Goal: Task Accomplishment & Management: Complete application form

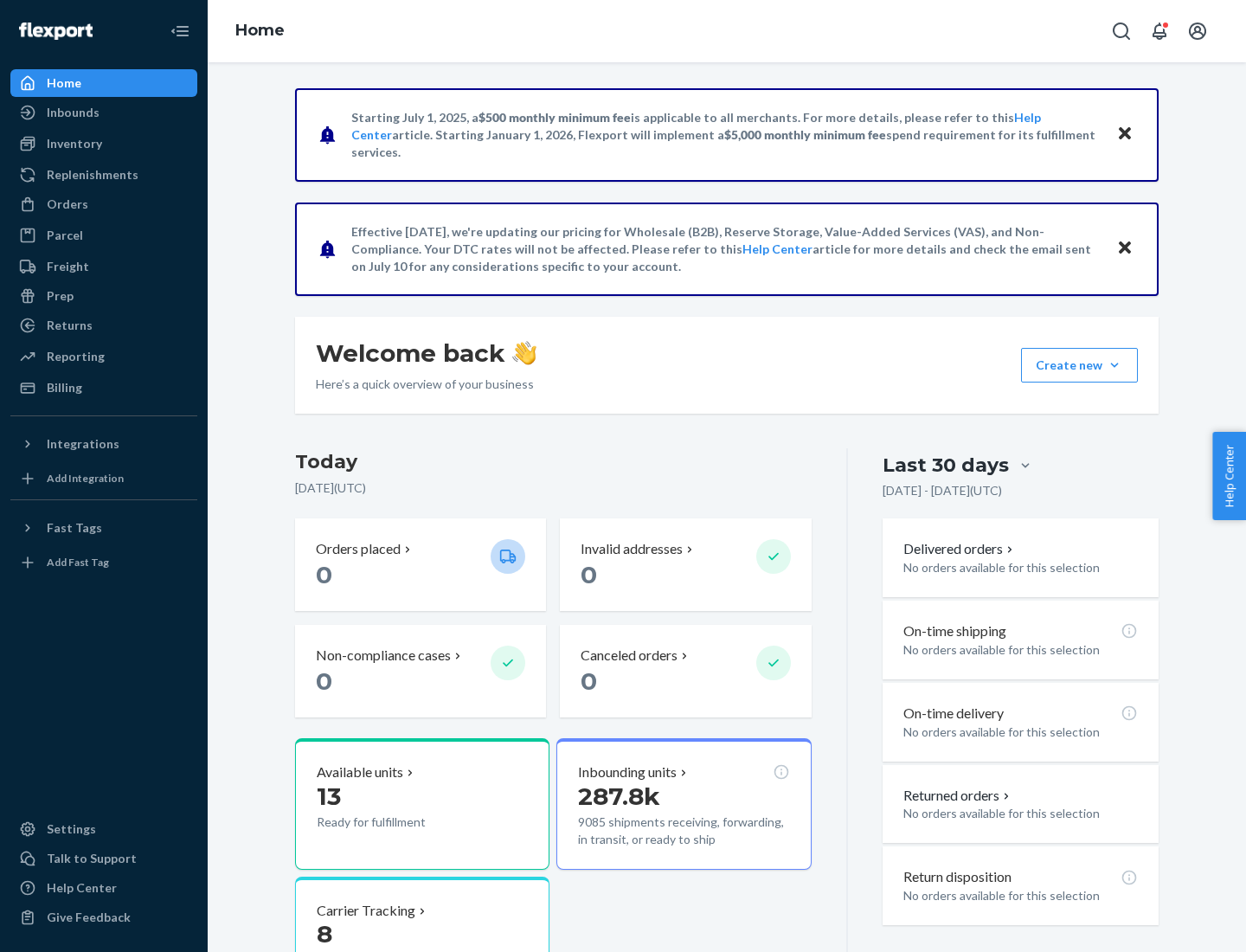
click at [1115, 365] on button "Create new Create new inbound Create new order Create new product" at bounding box center [1079, 365] width 117 height 35
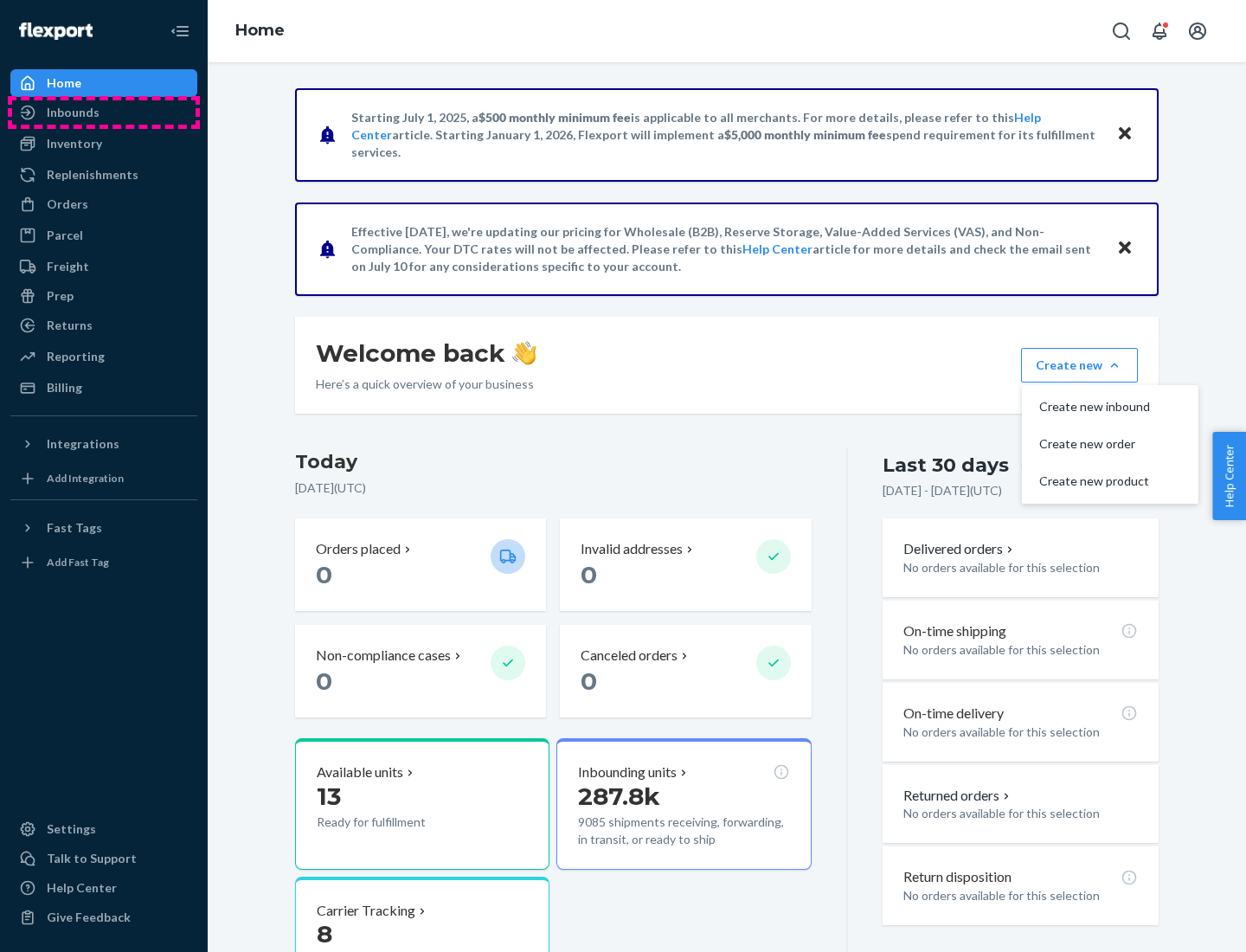
click at [104, 112] on div "Inbounds" at bounding box center [104, 112] width 183 height 24
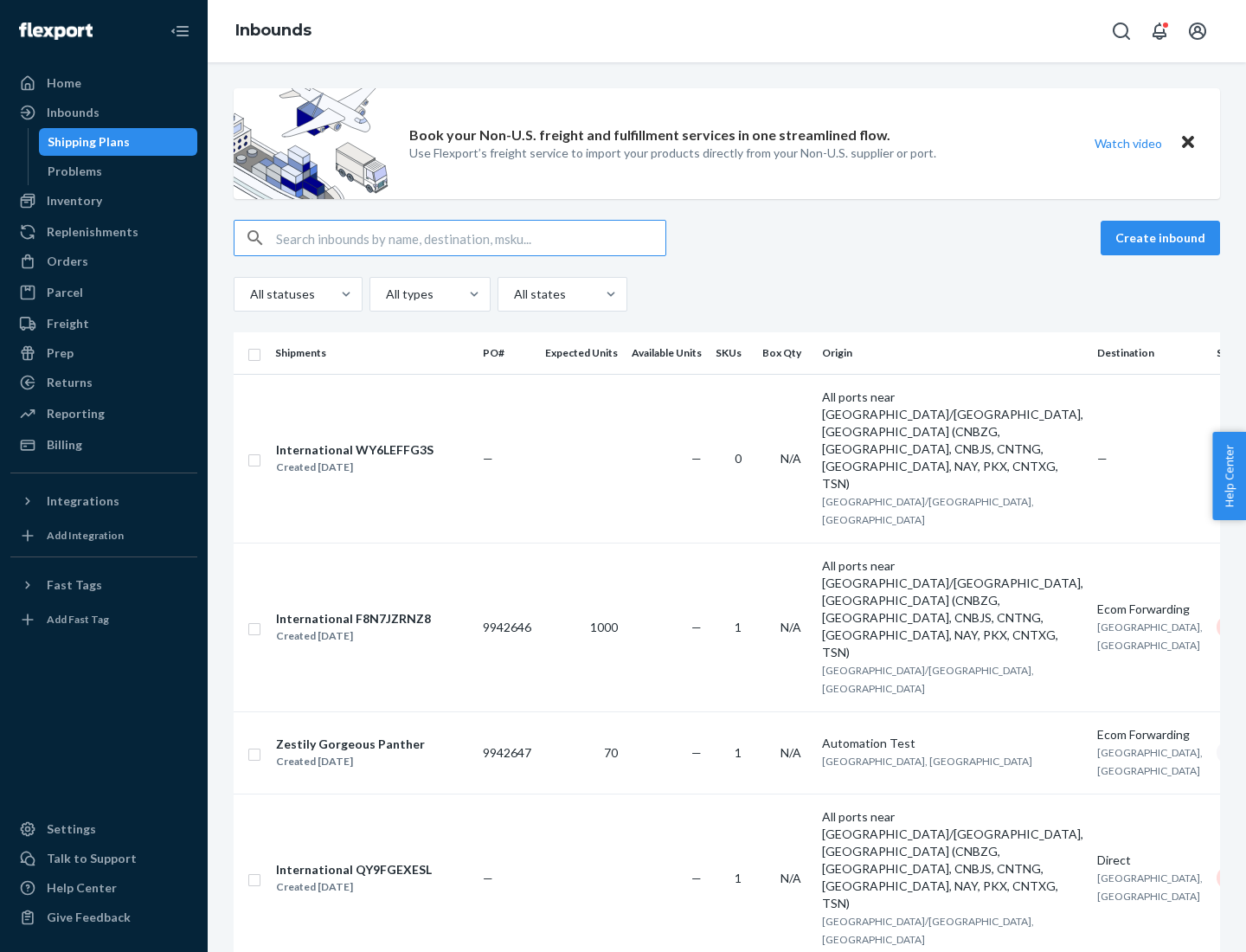
click at [1163, 238] on button "Create inbound" at bounding box center [1160, 238] width 120 height 35
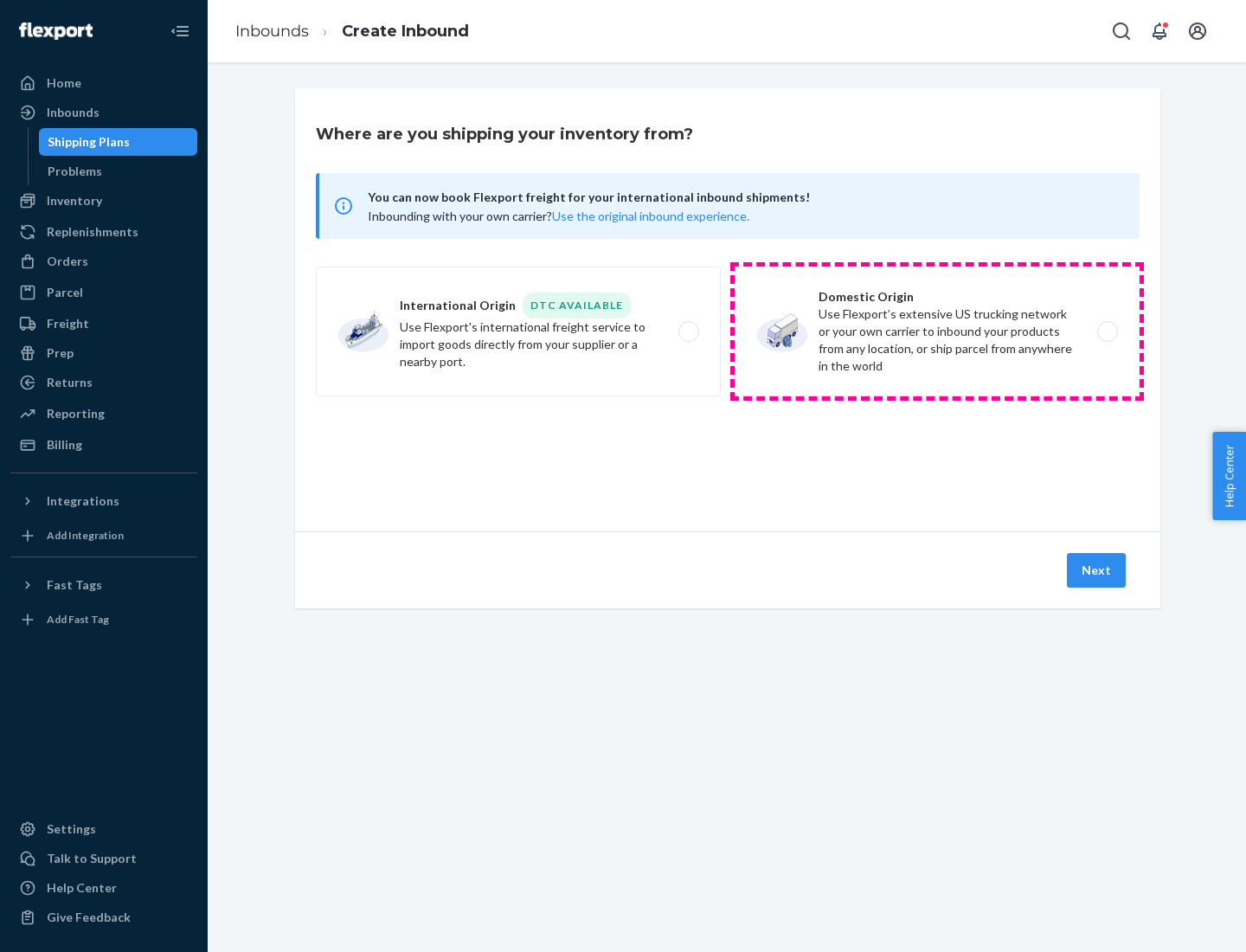
click at [937, 332] on label "Domestic Origin Use Flexport’s extensive US trucking network or your own carrie…" at bounding box center [936, 331] width 404 height 129
click at [1106, 332] on input "Domestic Origin Use Flexport’s extensive US trucking network or your own carrie…" at bounding box center [1112, 332] width 12 height 12
radio input "true"
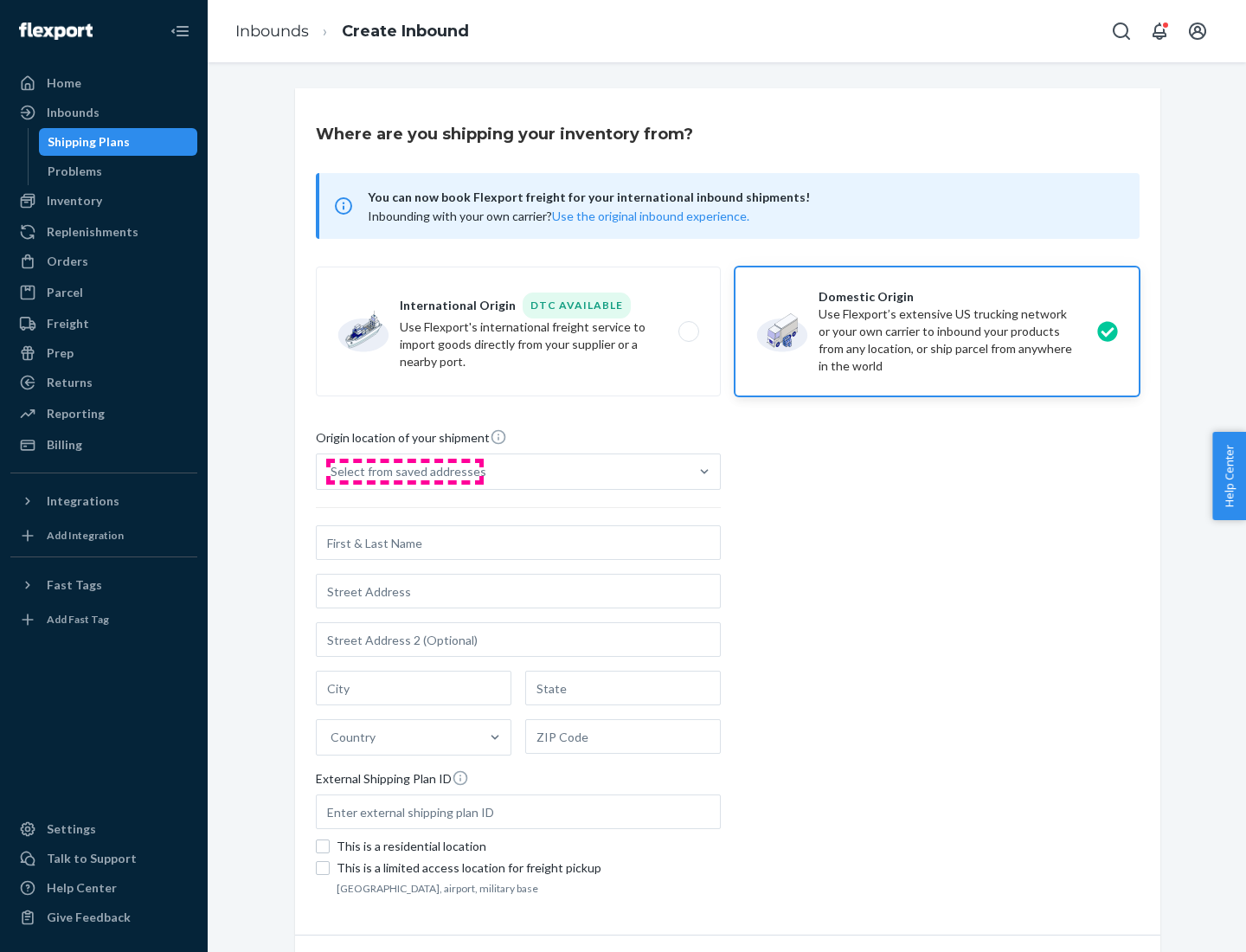
click at [404, 472] on div "Select from saved addresses" at bounding box center [408, 472] width 155 height 17
click at [333, 472] on input "Select from saved addresses" at bounding box center [332, 472] width 2 height 17
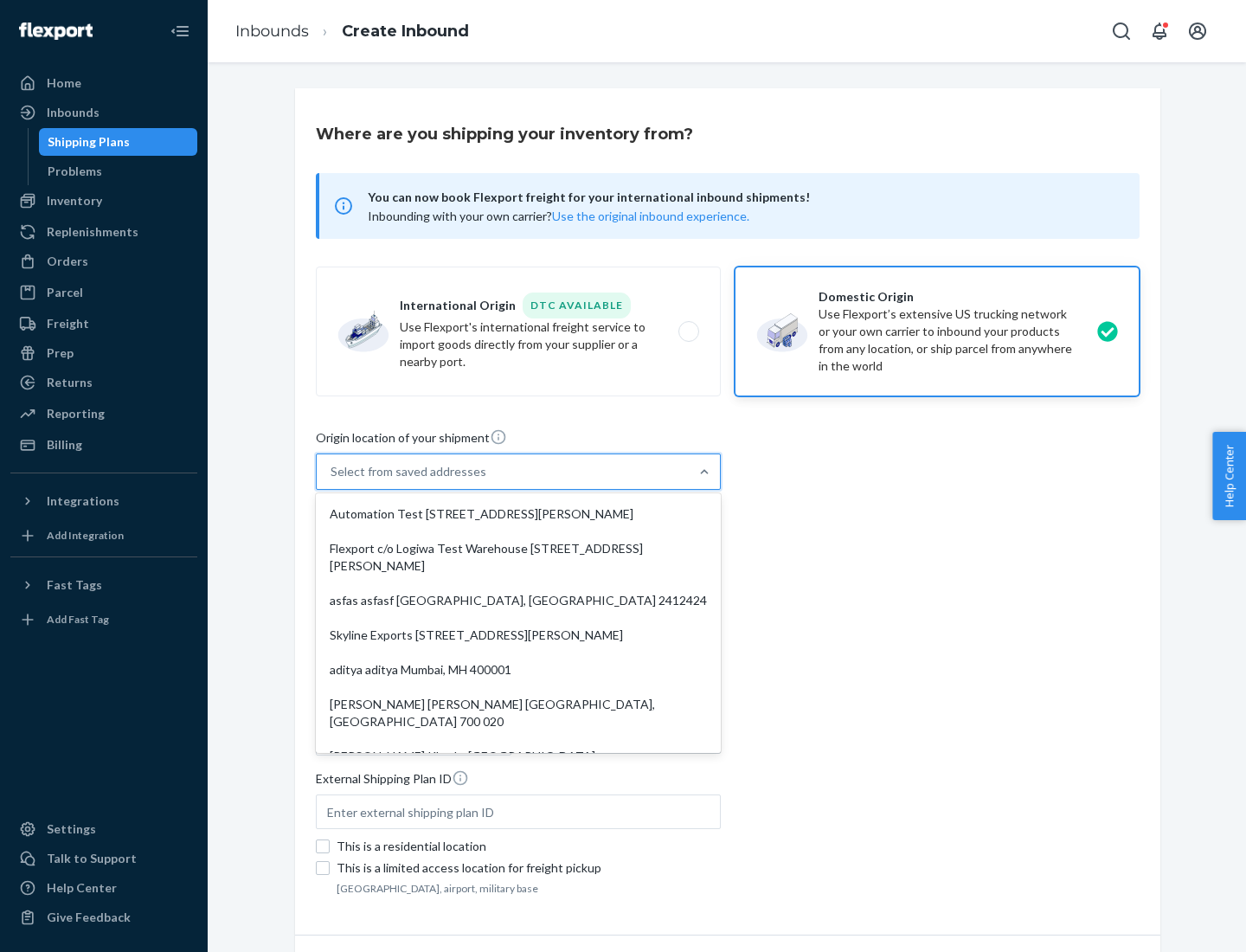
scroll to position [7, 0]
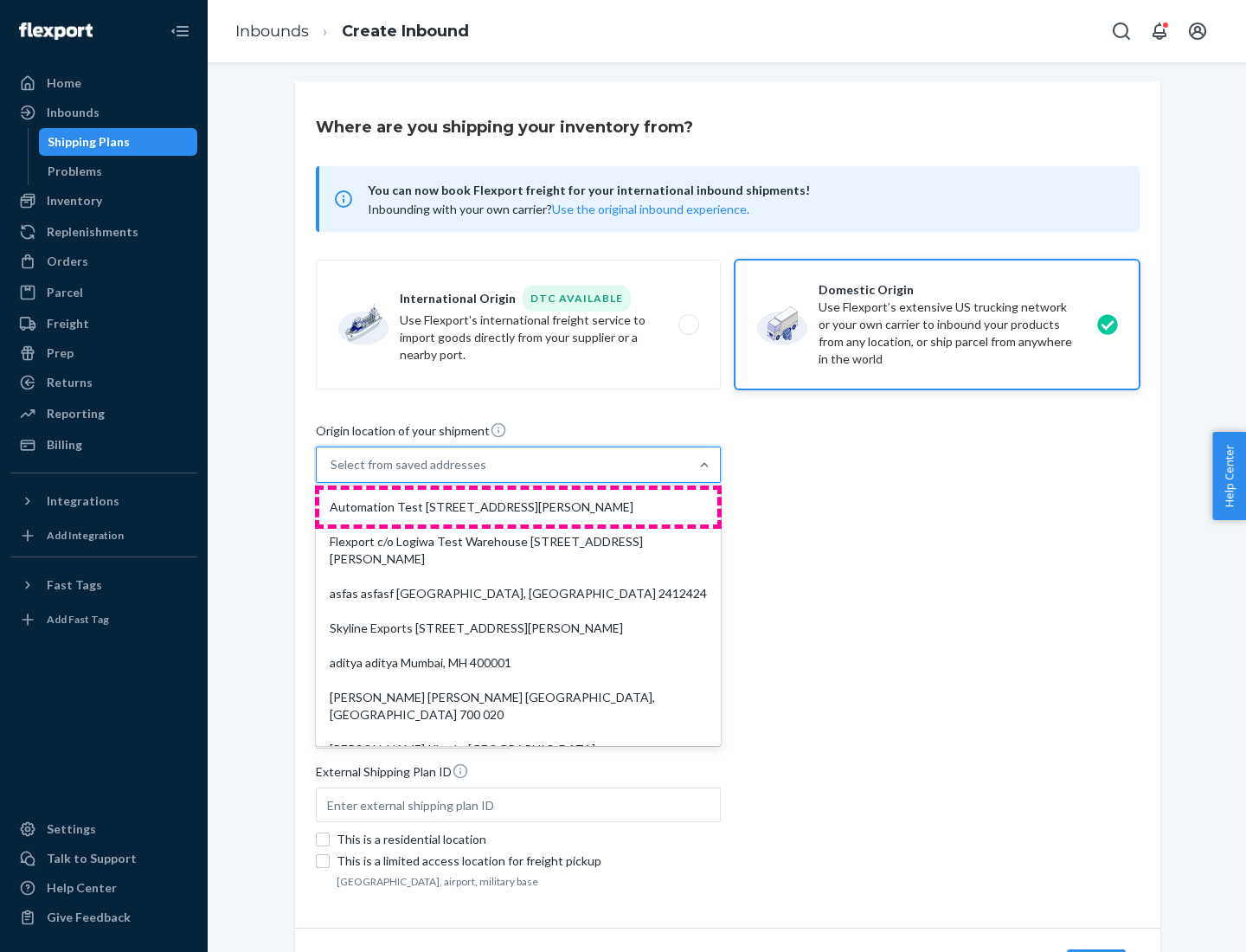
click at [519, 507] on div "Automation Test [STREET_ADDRESS][PERSON_NAME]" at bounding box center [518, 507] width 398 height 35
click at [333, 474] on input "option Automation Test [STREET_ADDRESS][PERSON_NAME]. 9 results available. Use …" at bounding box center [332, 465] width 2 height 17
type input "Automation Test"
type input "[STREET_ADDRESS][PERSON_NAME]"
type input "9th Floor"
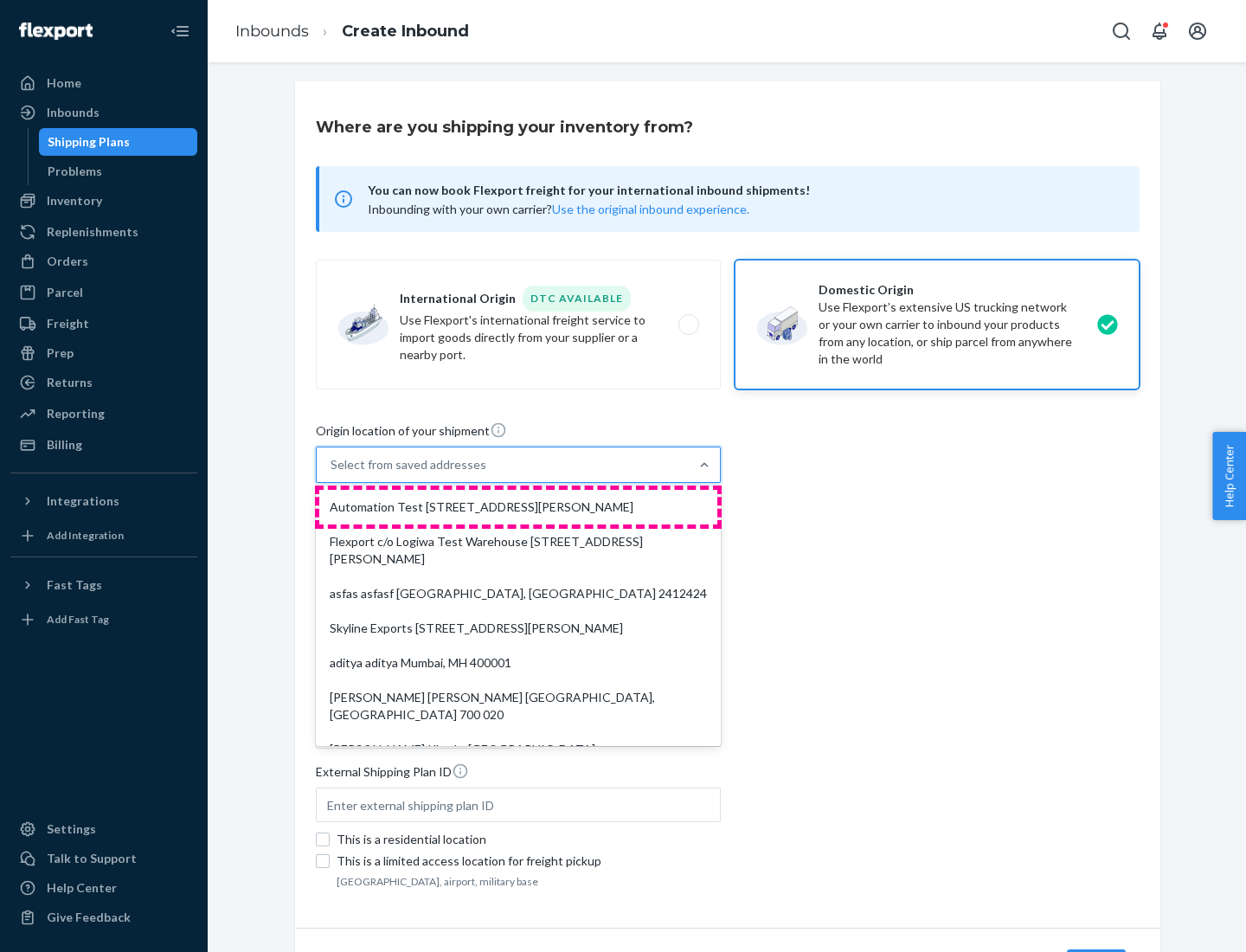
type input "[GEOGRAPHIC_DATA]"
type input "CA"
type input "94104"
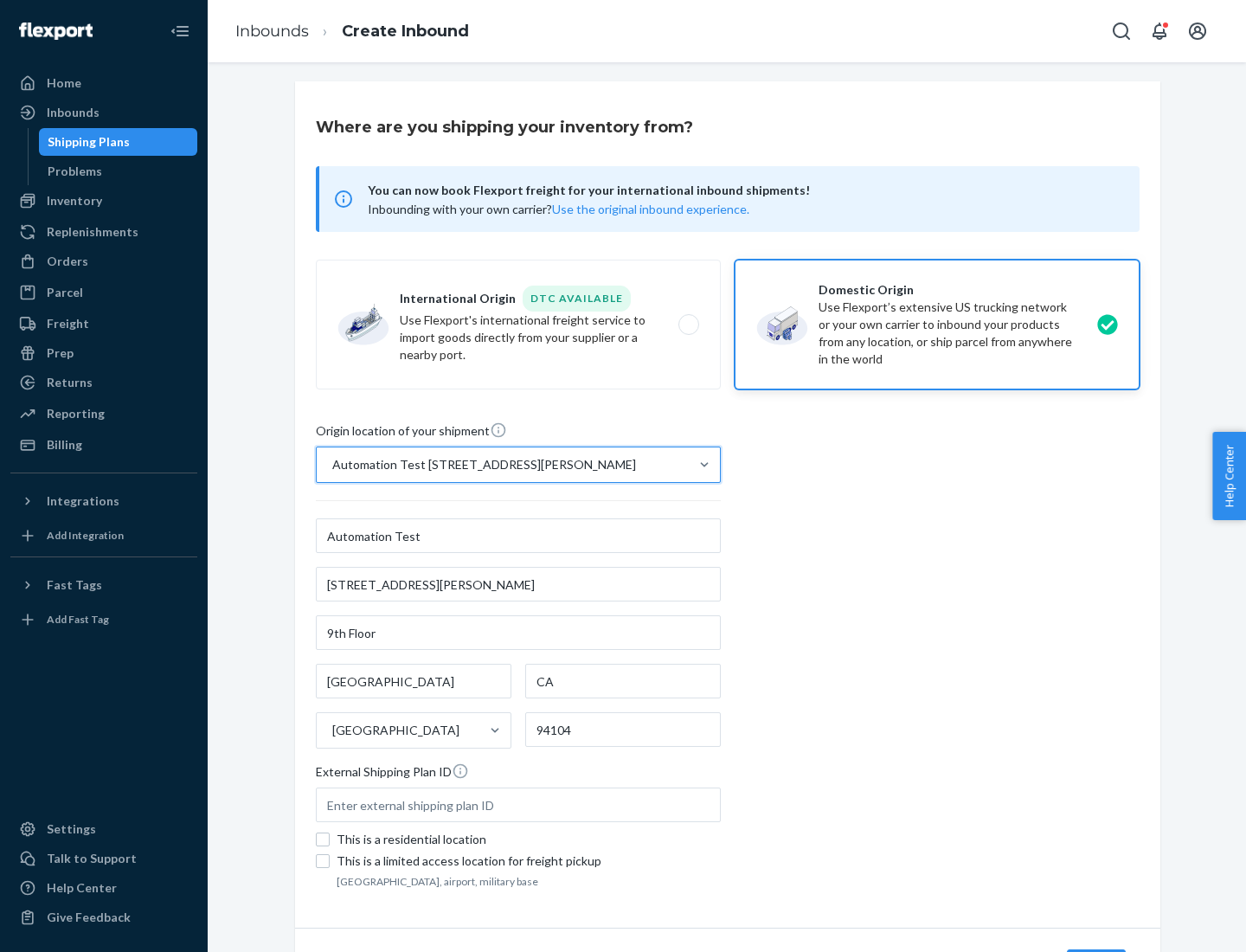
scroll to position [102, 0]
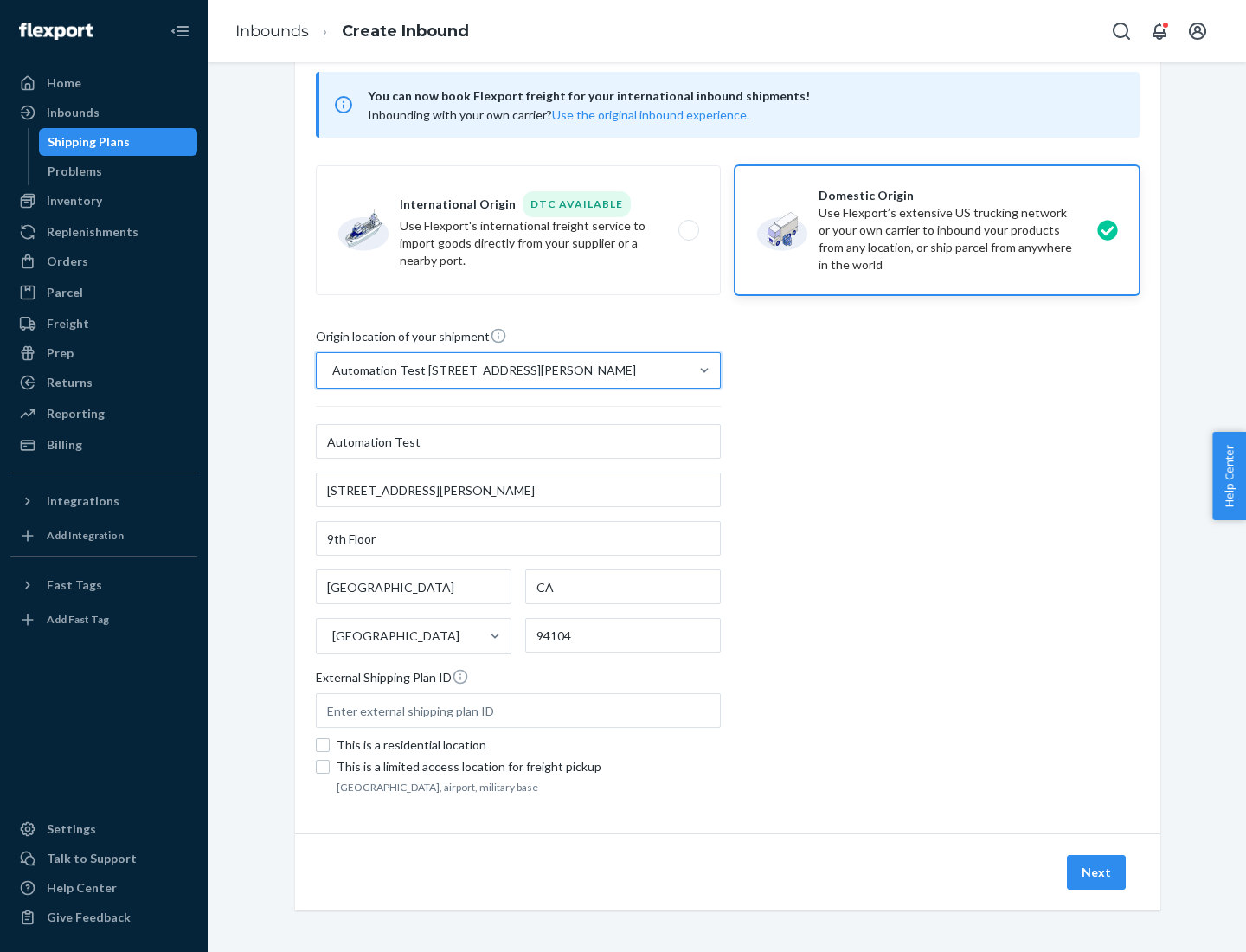
click at [1097, 872] on button "Next" at bounding box center [1096, 872] width 58 height 35
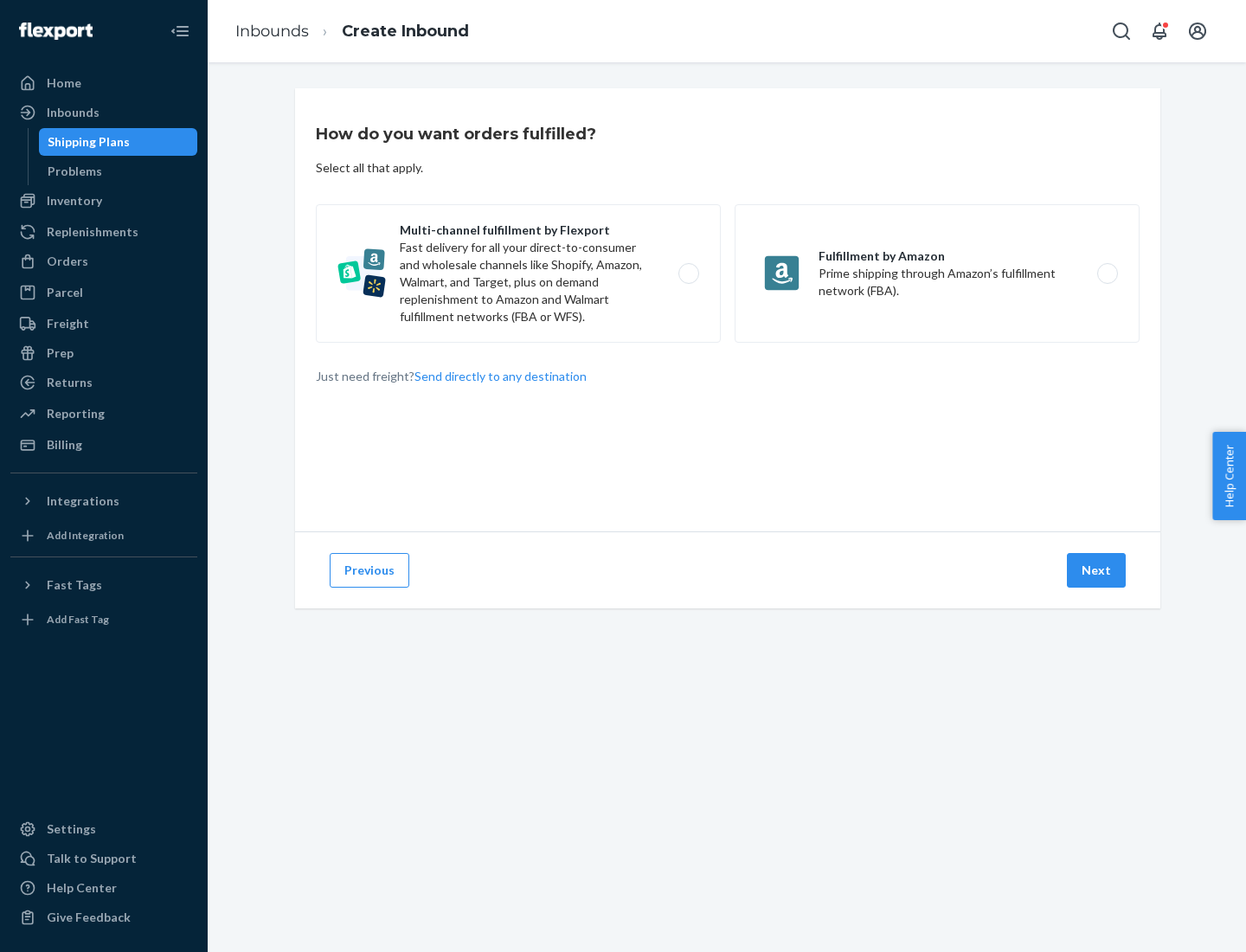
click at [519, 273] on label "Multi-channel fulfillment by Flexport Fast delivery for all your direct-to-cons…" at bounding box center [518, 273] width 404 height 138
click at [688, 273] on input "Multi-channel fulfillment by Flexport Fast delivery for all your direct-to-cons…" at bounding box center [694, 274] width 12 height 12
radio input "true"
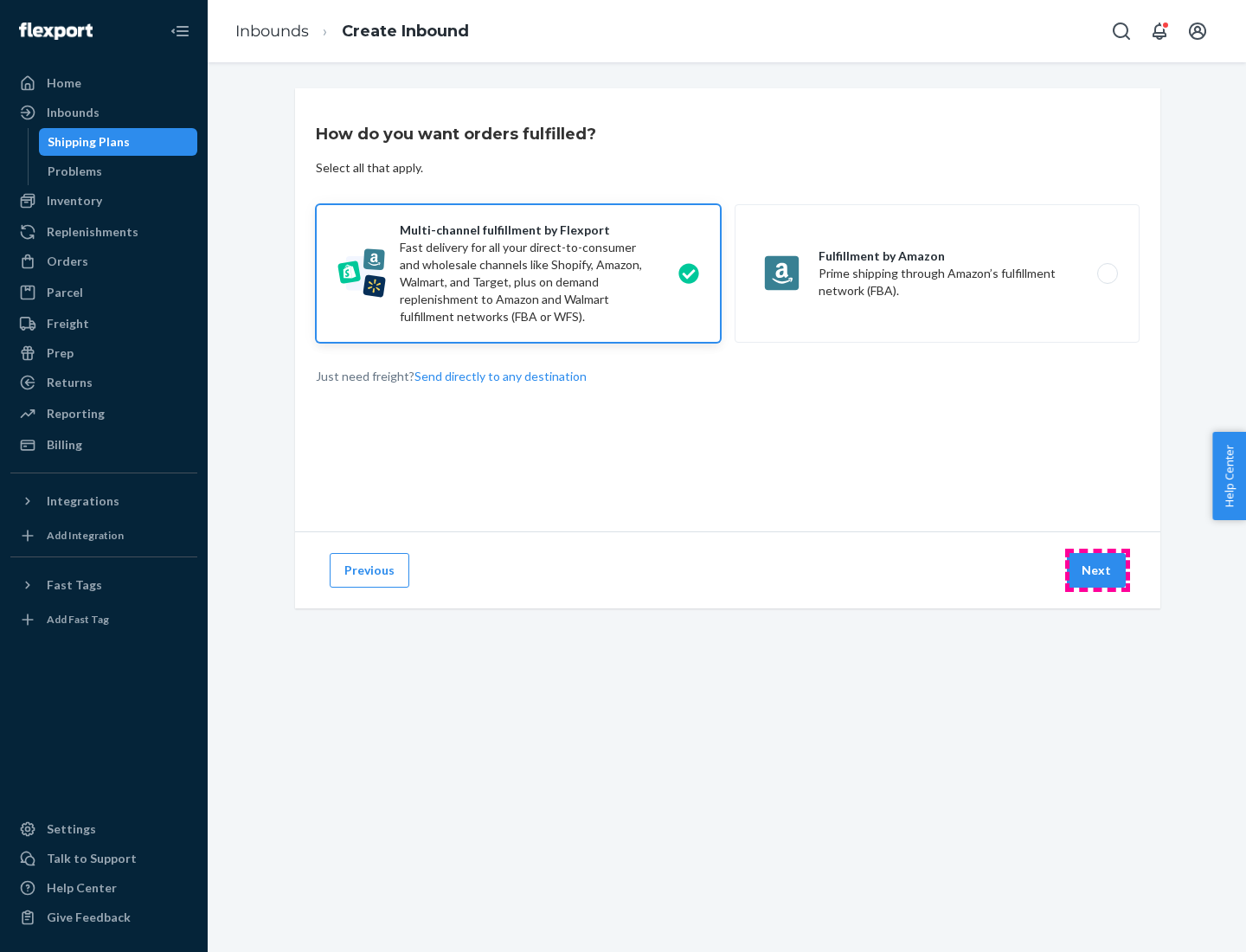
click at [1097, 570] on button "Next" at bounding box center [1096, 570] width 58 height 35
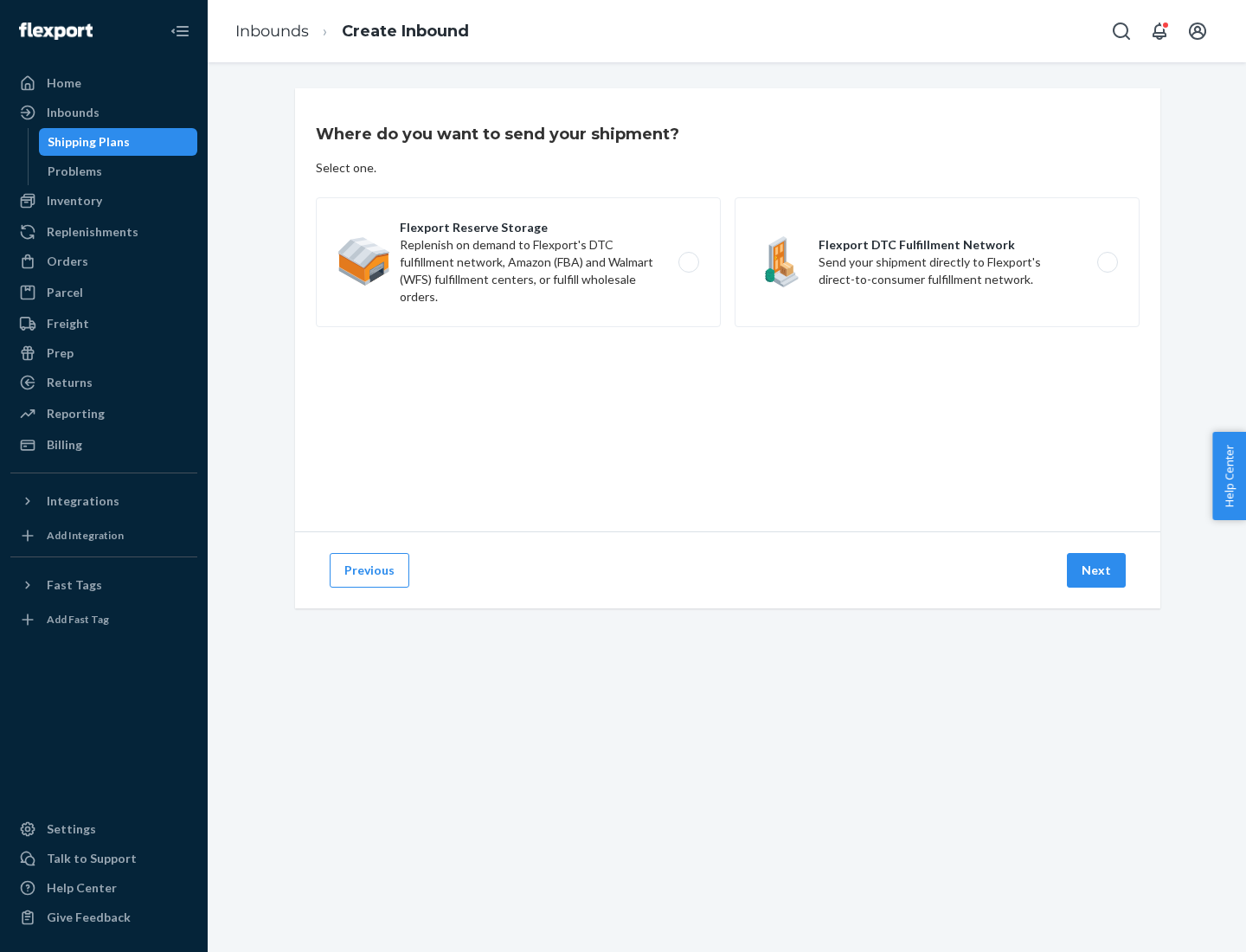
click at [937, 262] on label "Flexport DTC Fulfillment Network Send your shipment directly to Flexport's dire…" at bounding box center [936, 262] width 404 height 129
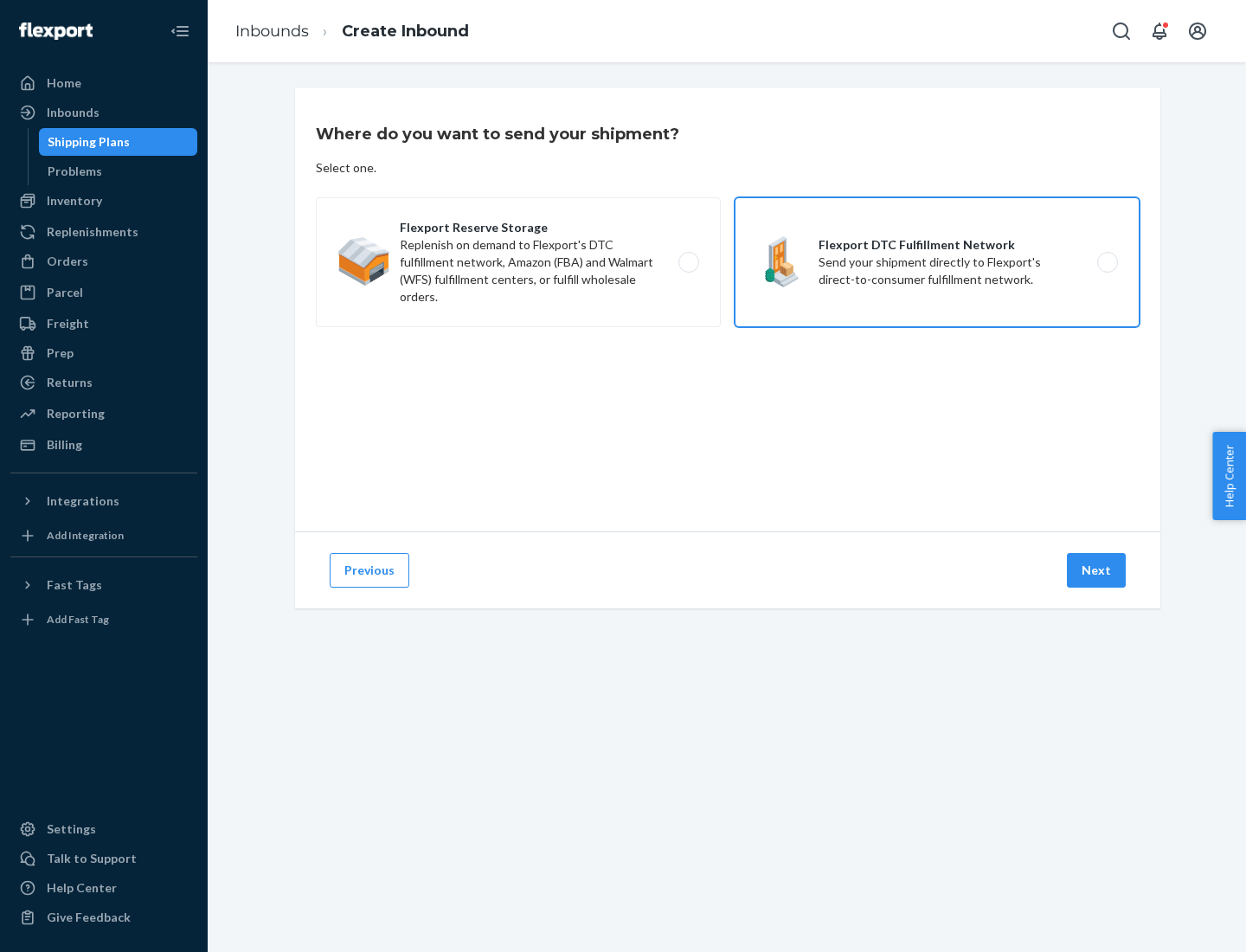
click at [1106, 262] on input "Flexport DTC Fulfillment Network Send your shipment directly to Flexport's dire…" at bounding box center [1112, 263] width 12 height 12
radio input "true"
click at [1097, 570] on button "Next" at bounding box center [1096, 570] width 58 height 35
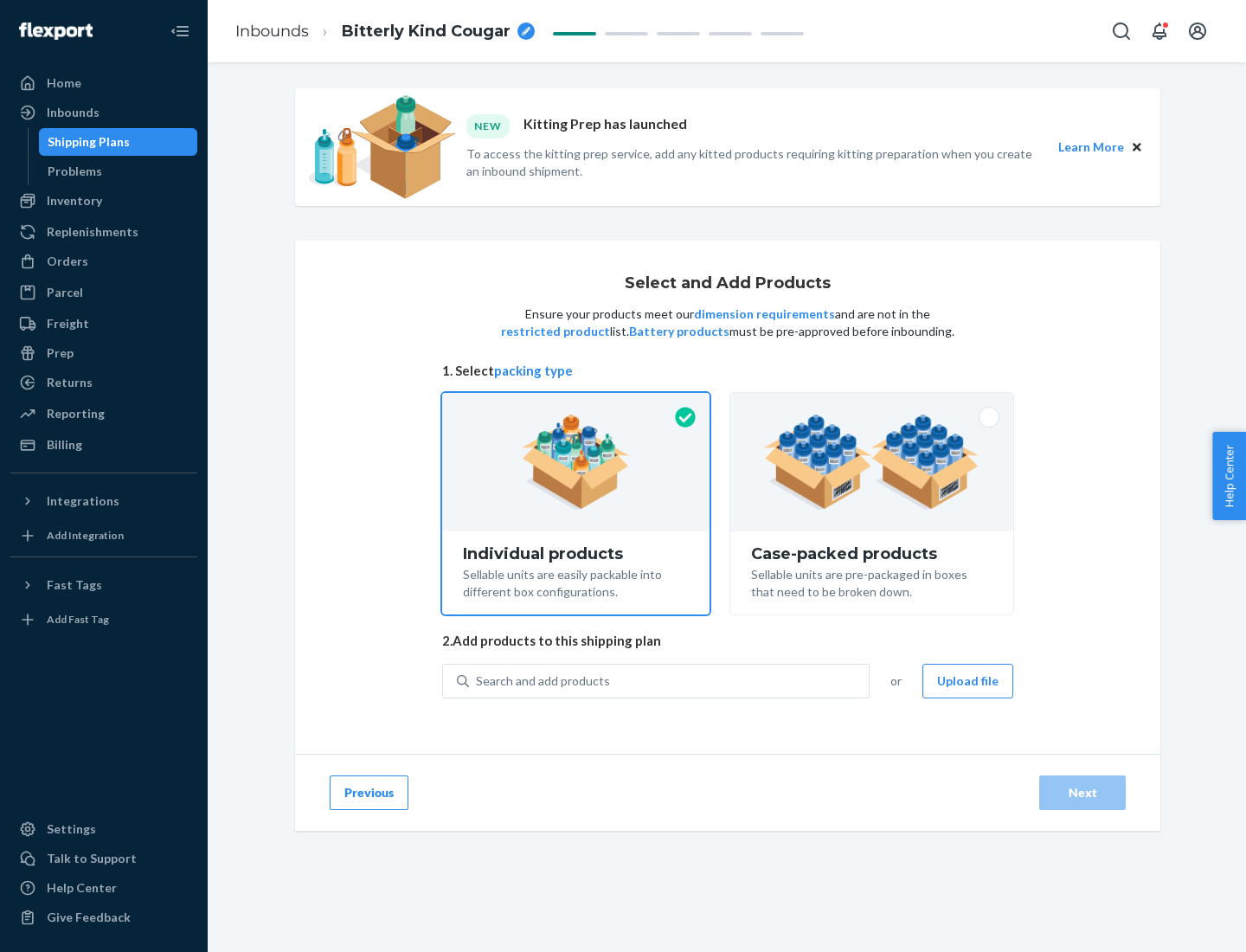
click at [872, 462] on img at bounding box center [871, 461] width 216 height 95
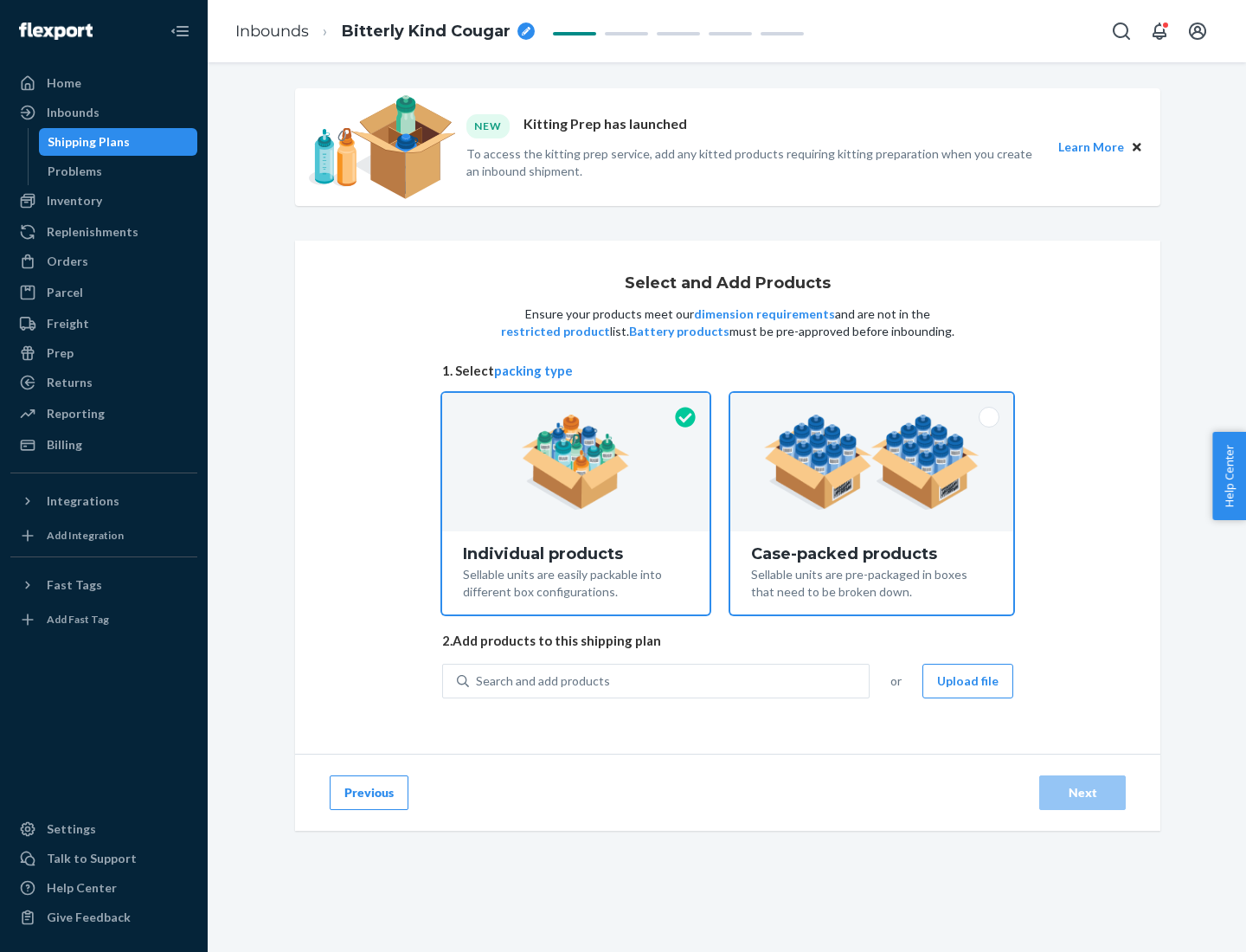
click at [872, 405] on input "Case-packed products Sellable units are pre-packaged in boxes that need to be b…" at bounding box center [872, 399] width 12 height 12
radio input "true"
radio input "false"
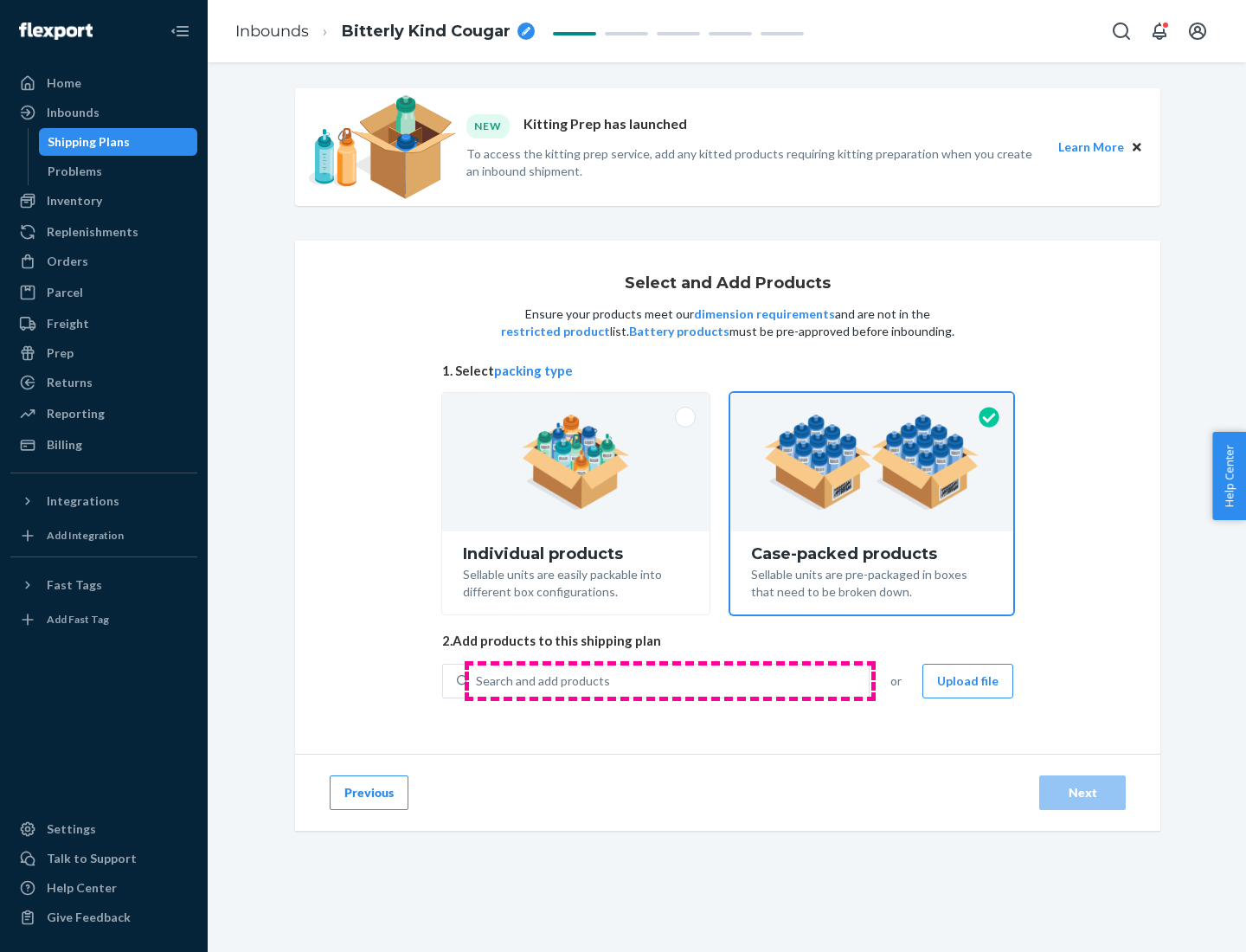
click at [670, 680] on div "Search and add products" at bounding box center [668, 681] width 400 height 31
click at [477, 680] on input "Search and add products" at bounding box center [476, 681] width 2 height 17
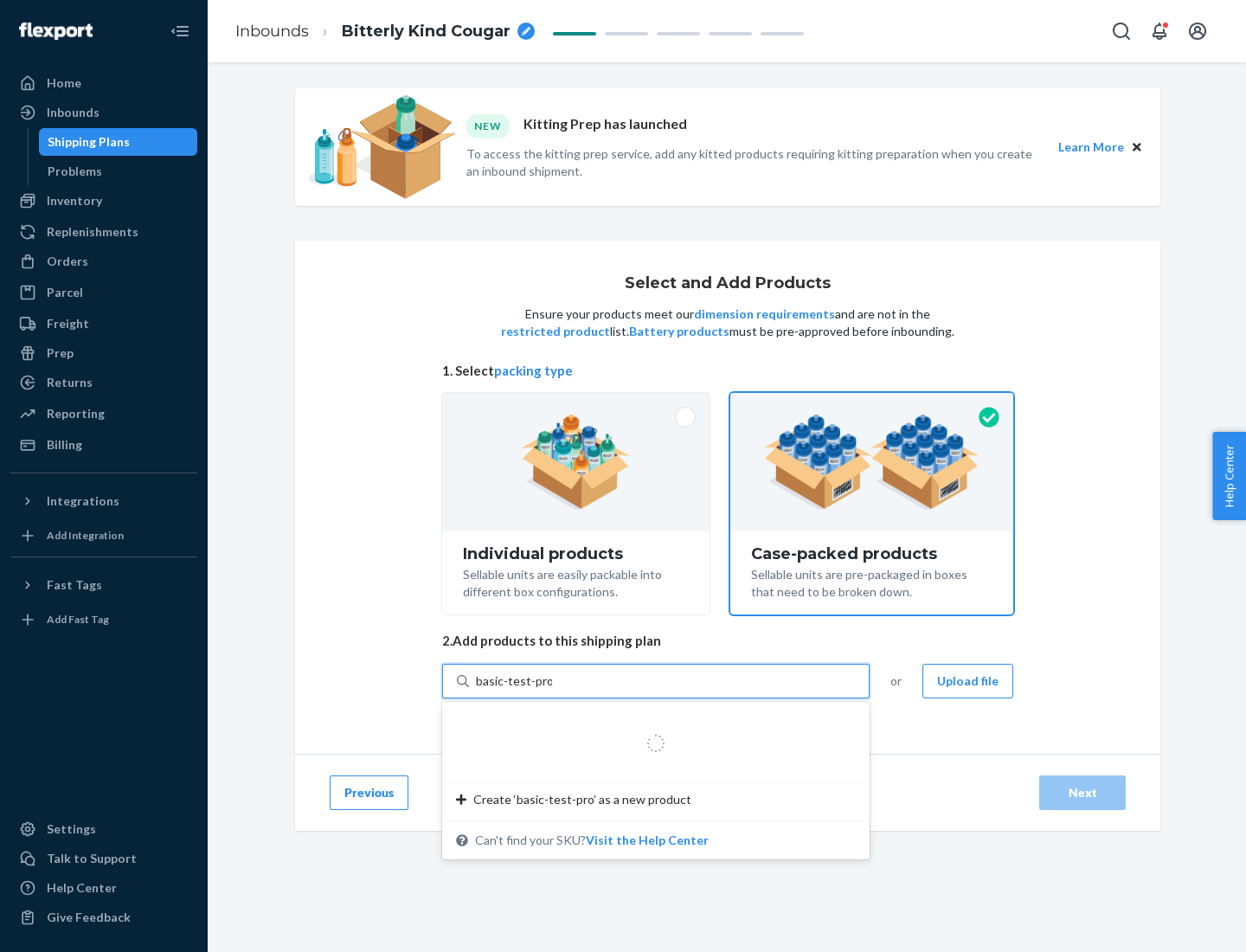
type input "basic-test-product-1"
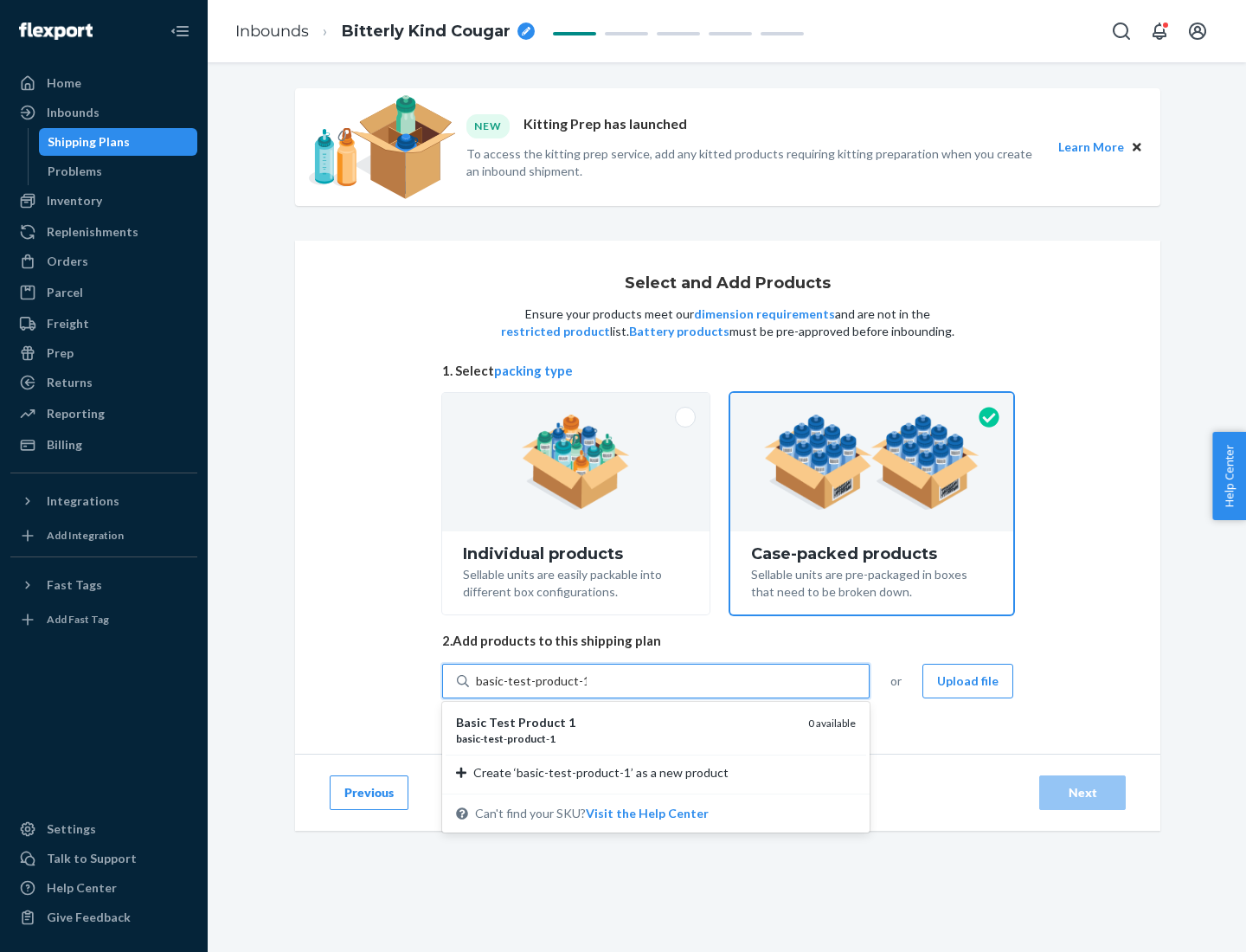
click at [626, 738] on div "basic - test - product - 1" at bounding box center [625, 738] width 338 height 14
click at [587, 689] on input "basic-test-product-1" at bounding box center [531, 681] width 111 height 17
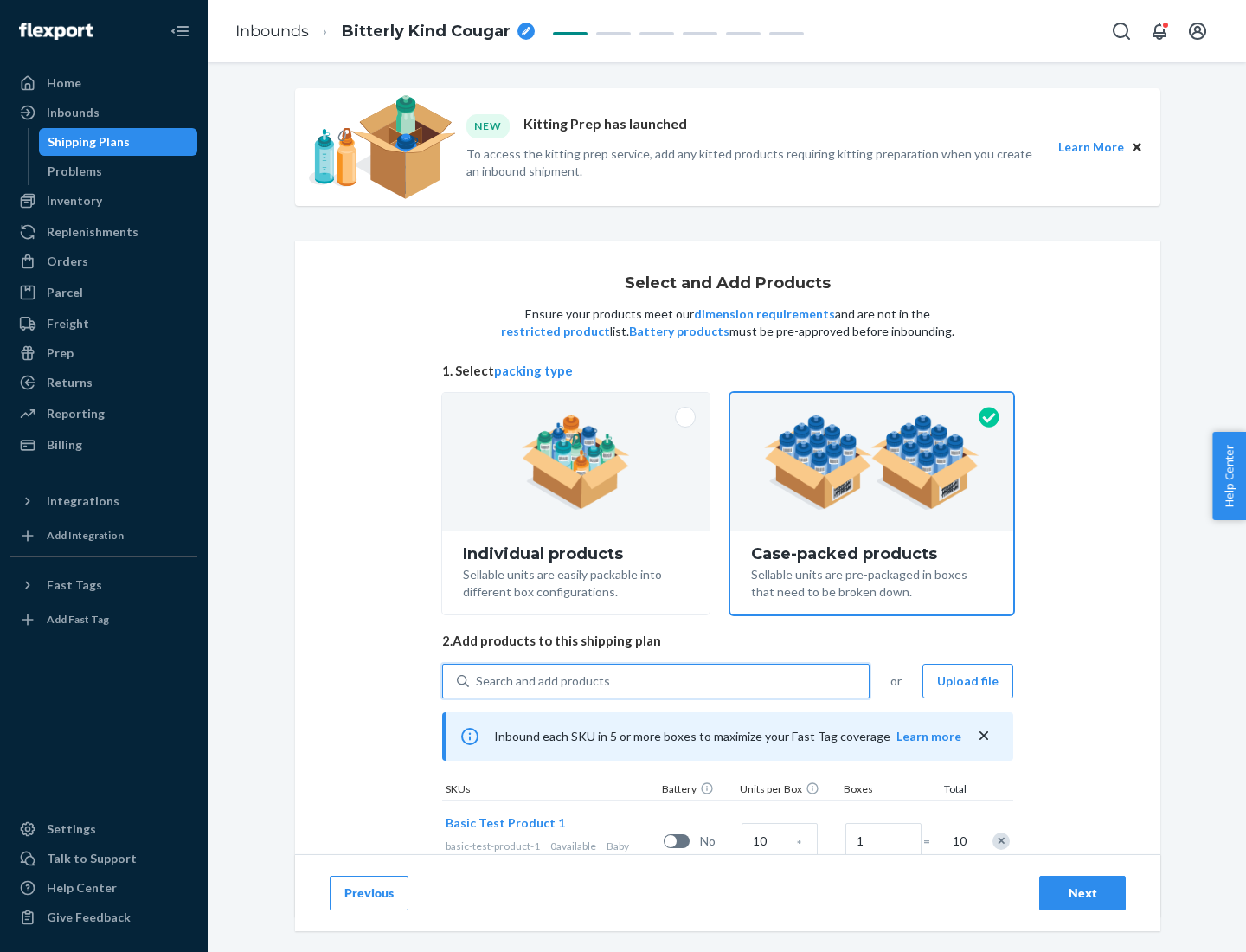
scroll to position [62, 0]
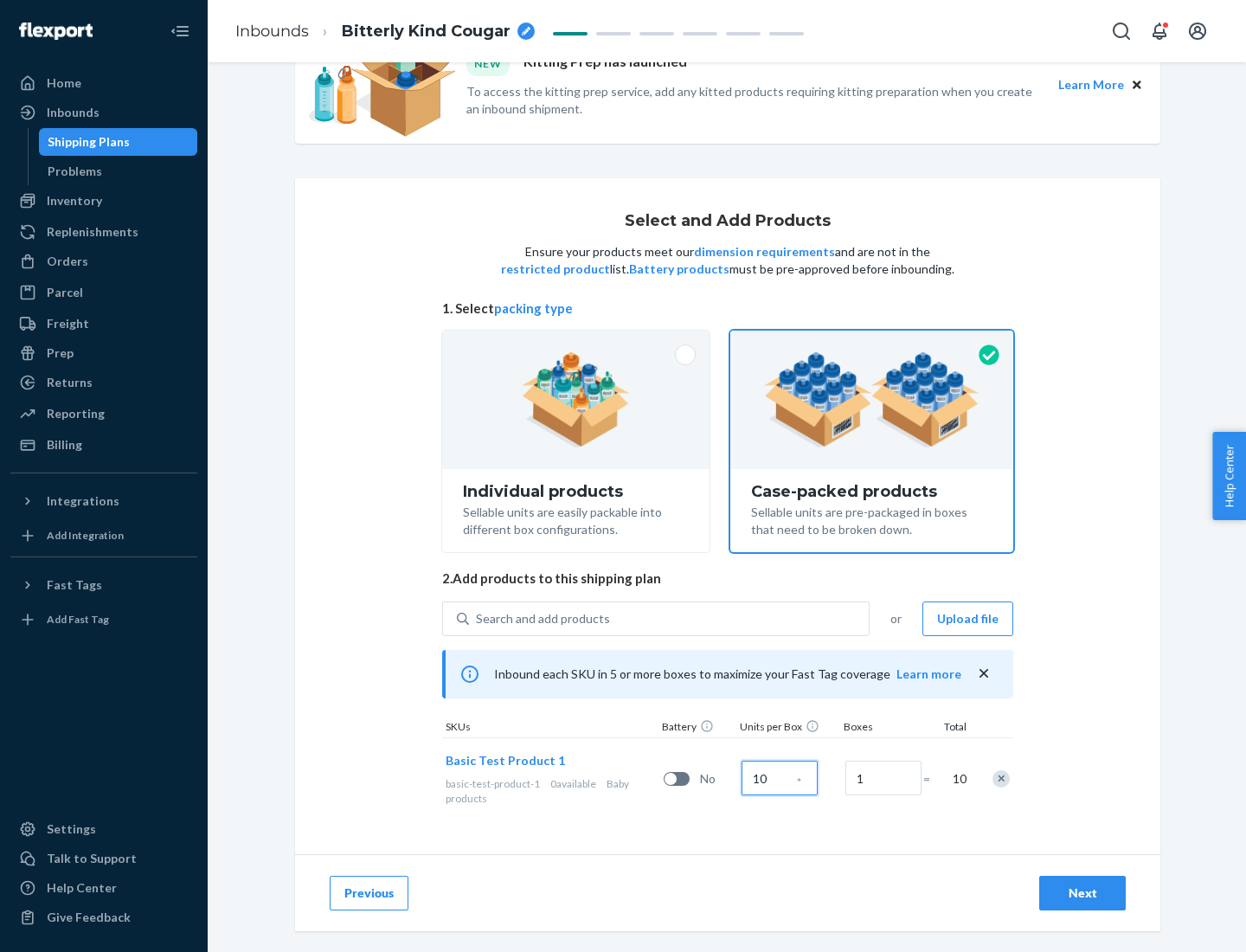
type input "10"
type input "7"
click at [1082, 894] on div "Next" at bounding box center [1082, 893] width 58 height 17
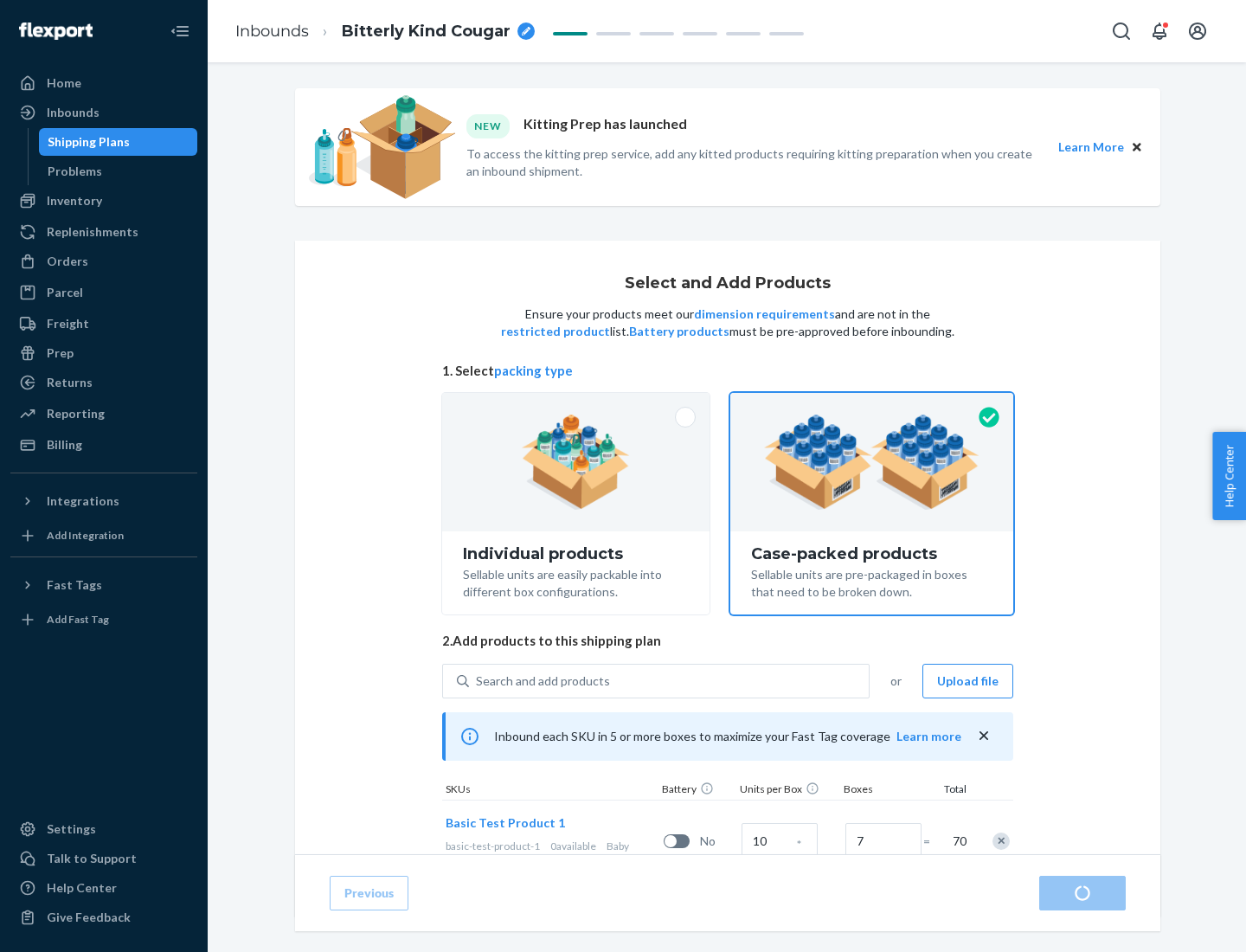
radio input "true"
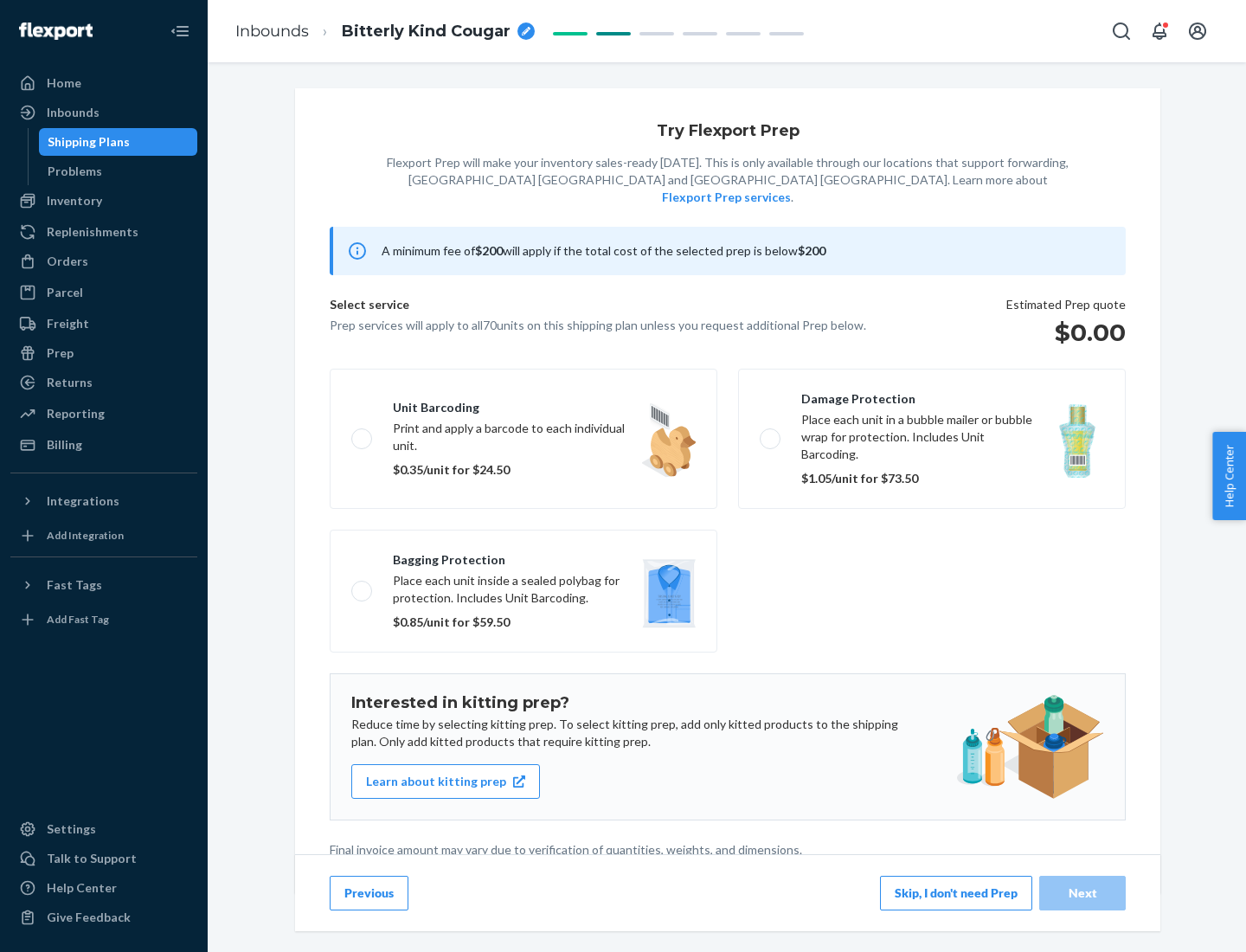
scroll to position [5, 0]
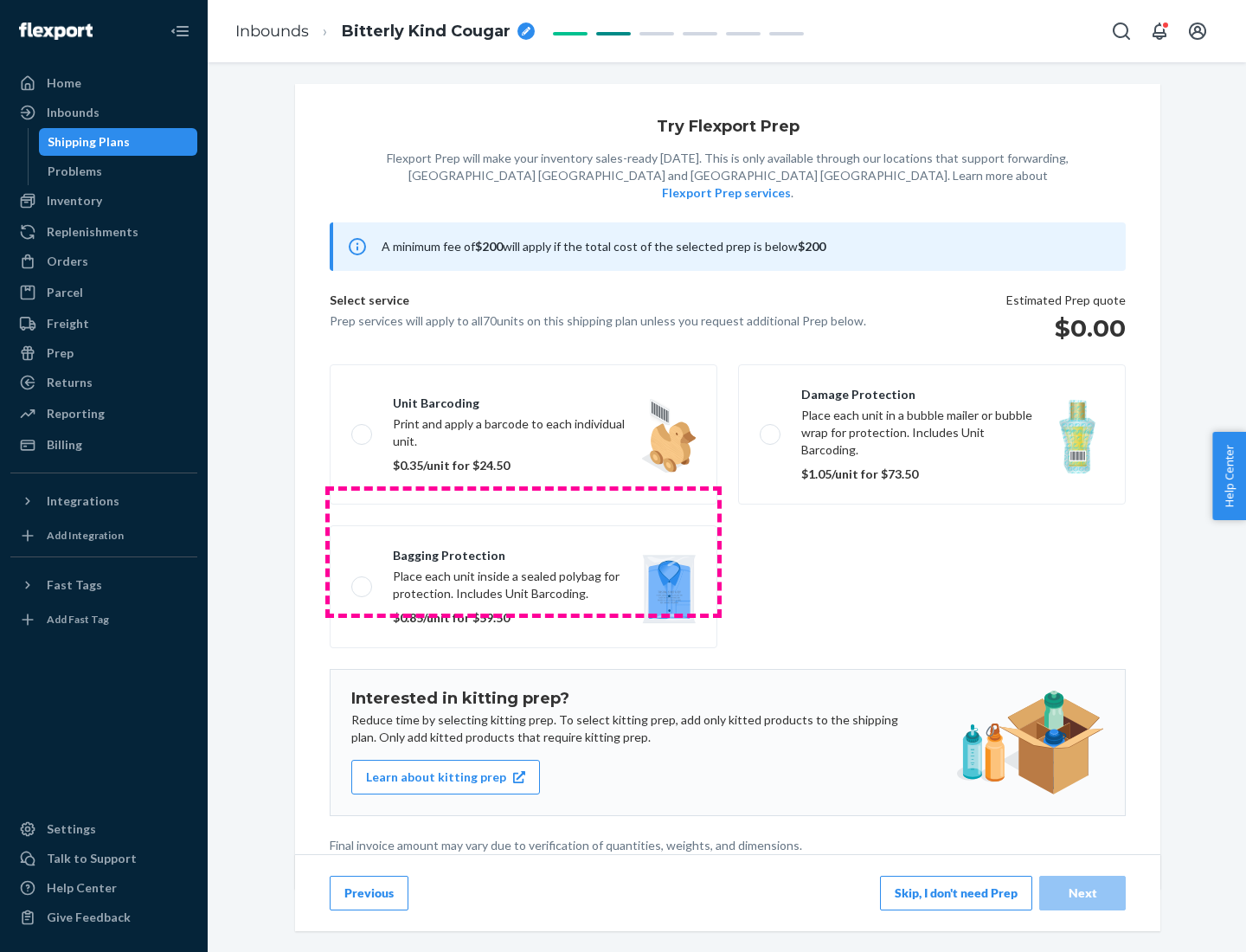
click at [523, 551] on label "Bagging protection Place each unit inside a sealed polybag for protection. Incl…" at bounding box center [523, 587] width 387 height 123
click at [362, 581] on input "Bagging protection Place each unit inside a sealed polybag for protection. Incl…" at bounding box center [357, 587] width 12 height 12
checkbox input "true"
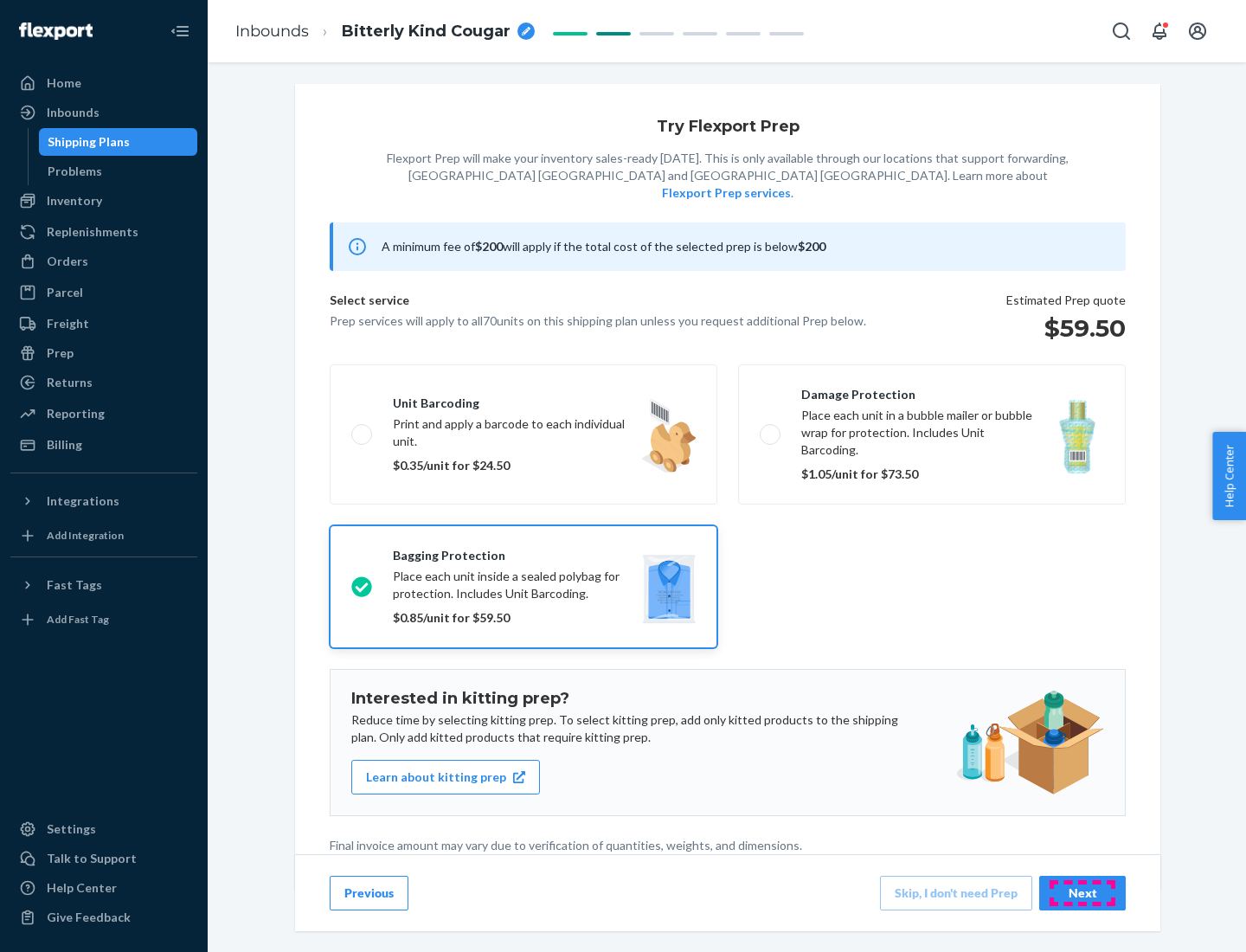
click at [1082, 893] on div "Next" at bounding box center [1082, 893] width 58 height 17
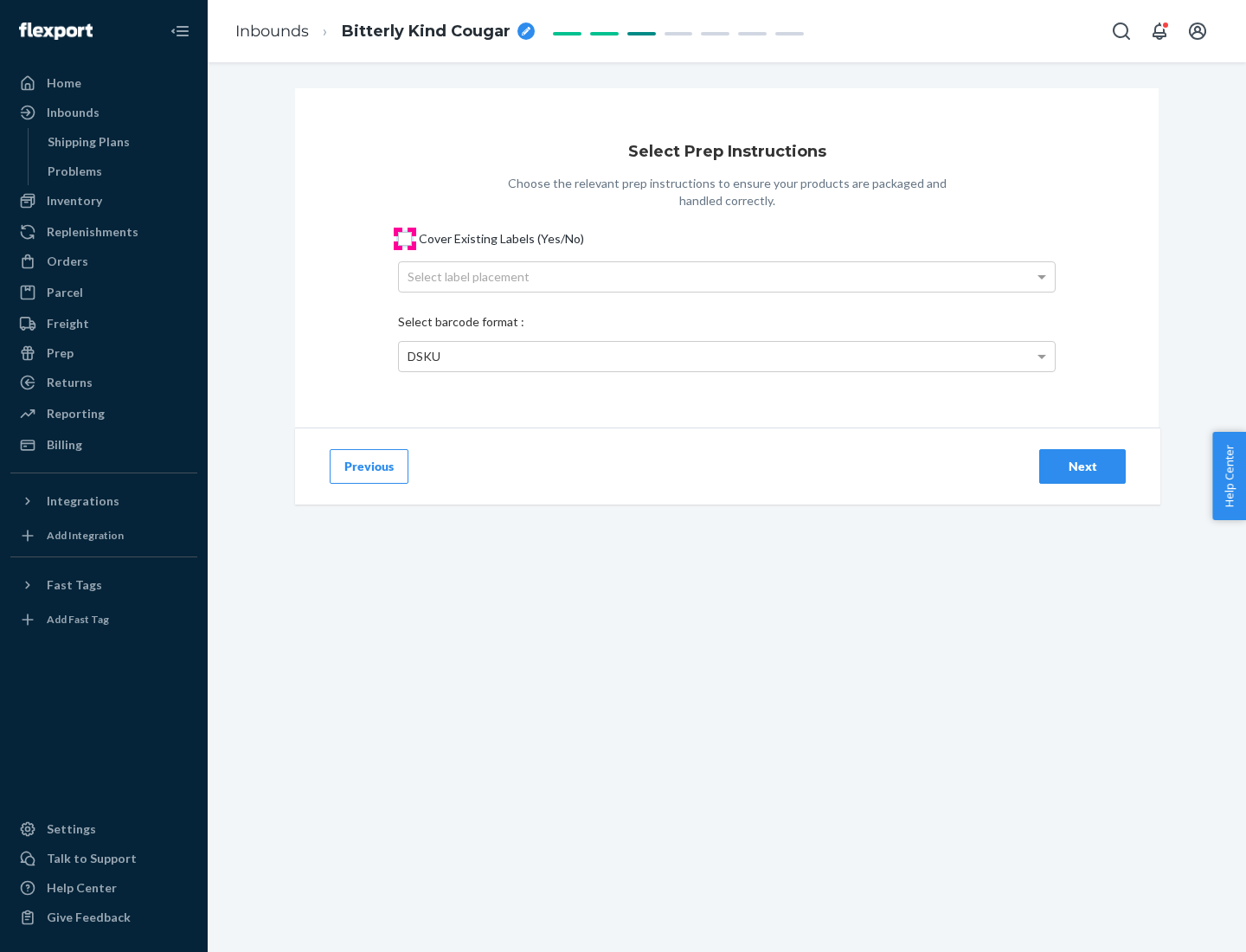
click at [404, 238] on input "Cover Existing Labels (Yes/No)" at bounding box center [404, 239] width 13 height 13
checkbox input "true"
click at [727, 276] on div "Select label placement" at bounding box center [727, 276] width 656 height 30
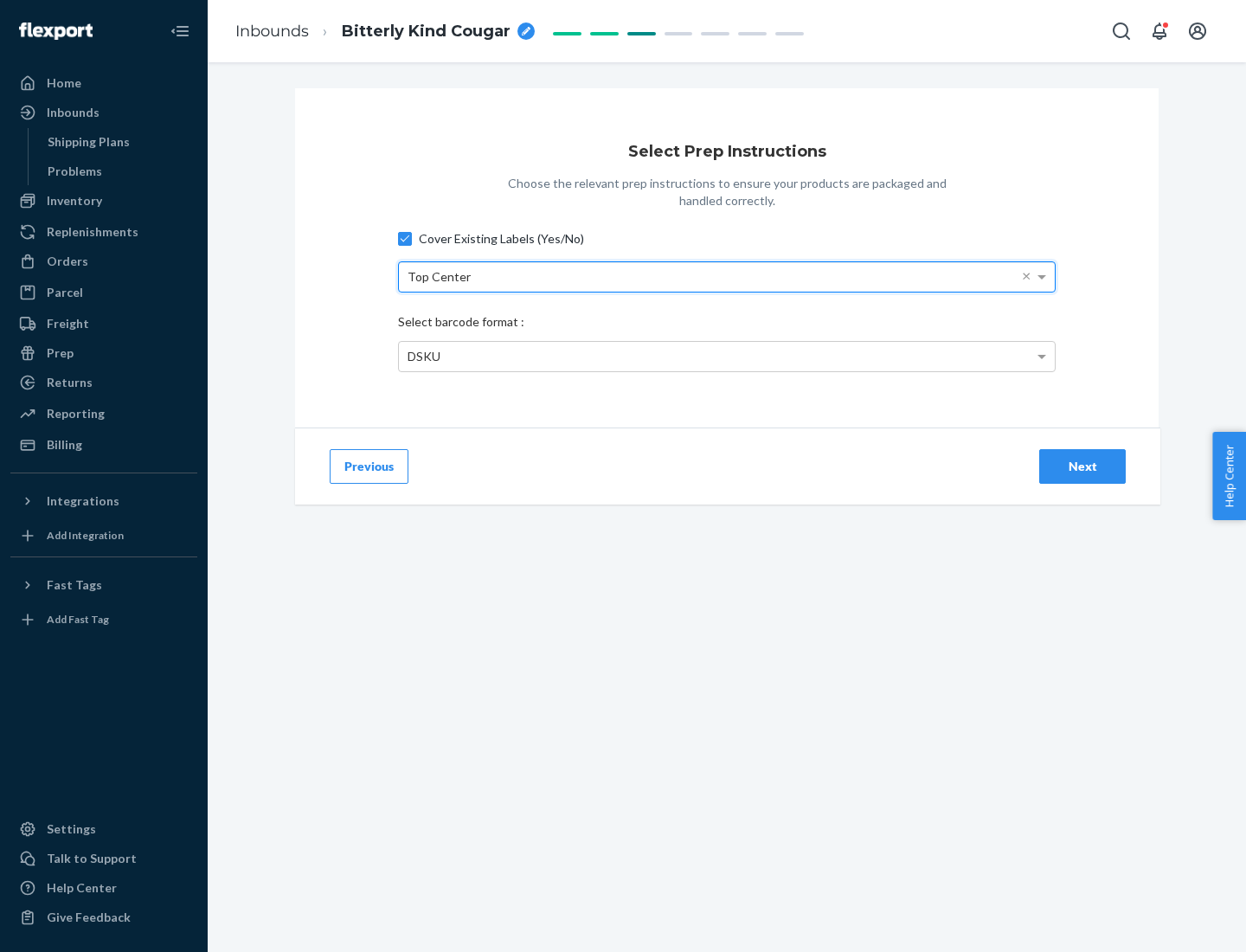
click at [727, 356] on div "DSKU" at bounding box center [727, 357] width 656 height 30
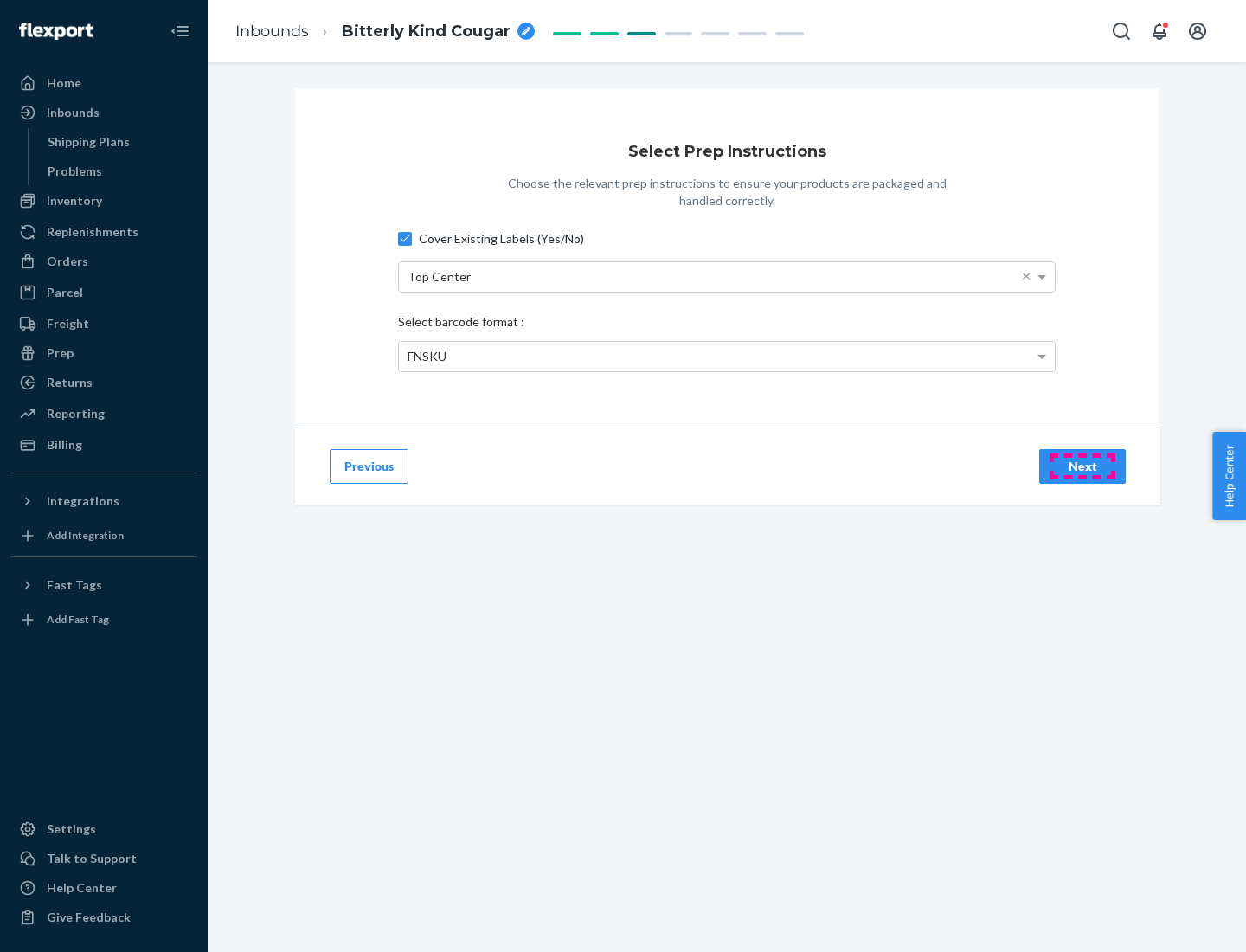
click at [1082, 466] on div "Next" at bounding box center [1082, 466] width 58 height 17
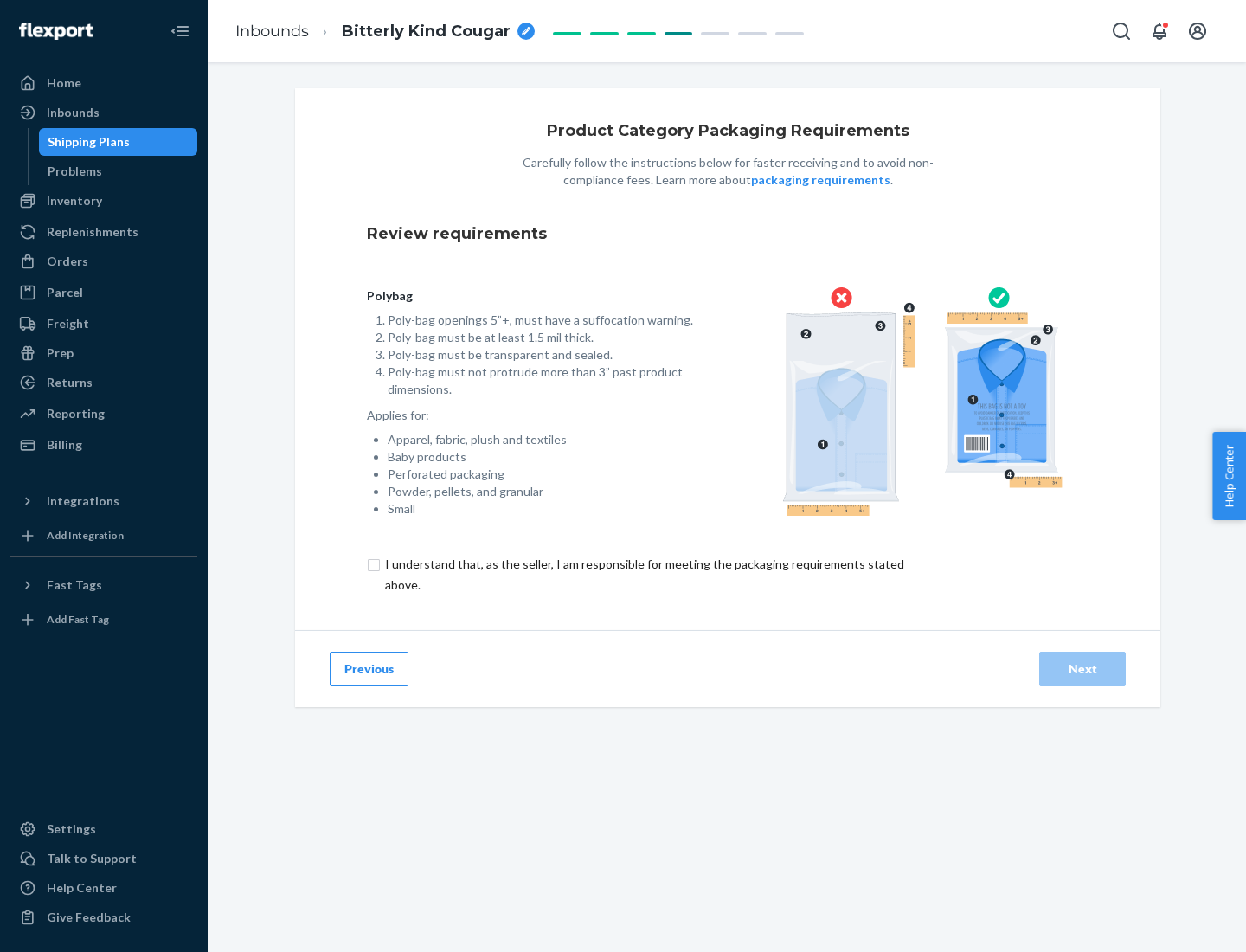
click at [643, 573] on input "checkbox" at bounding box center [655, 574] width 575 height 41
checkbox input "true"
click at [1082, 668] on div "Next" at bounding box center [1082, 669] width 58 height 17
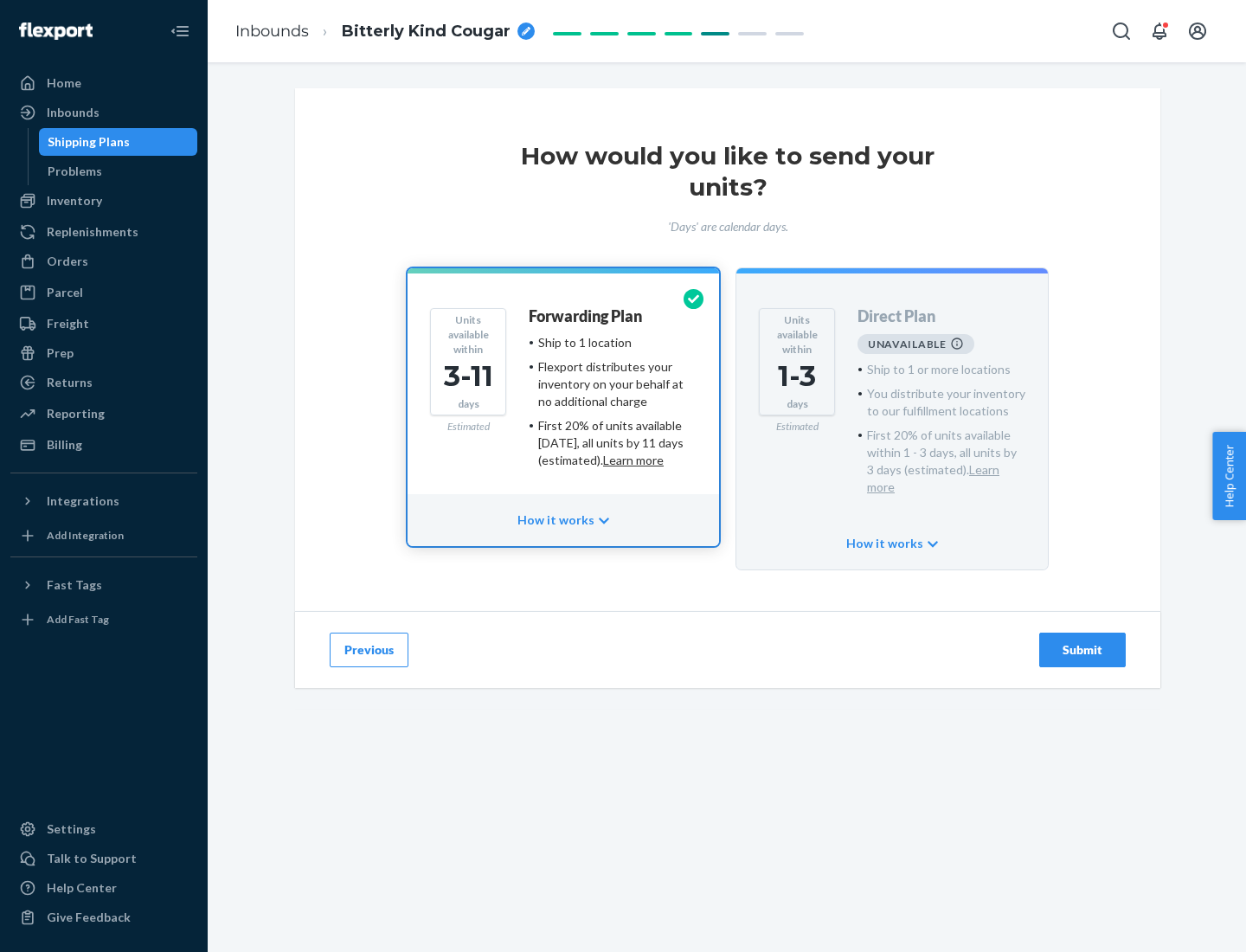
click at [587, 315] on h4 "Forwarding Plan" at bounding box center [586, 316] width 113 height 17
click at [1082, 641] on div "Submit" at bounding box center [1082, 650] width 58 height 17
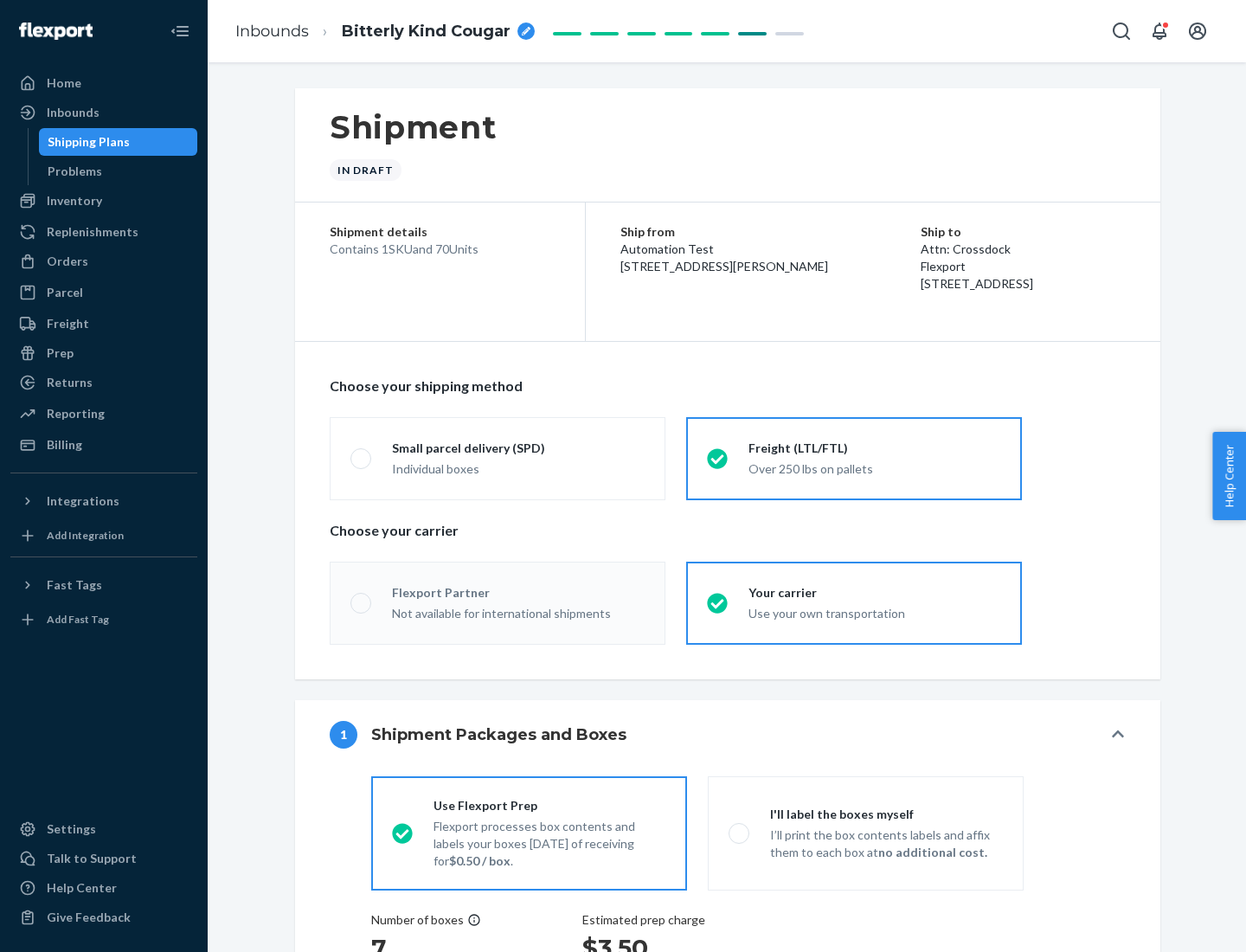
radio input "true"
radio input "false"
radio input "true"
radio input "false"
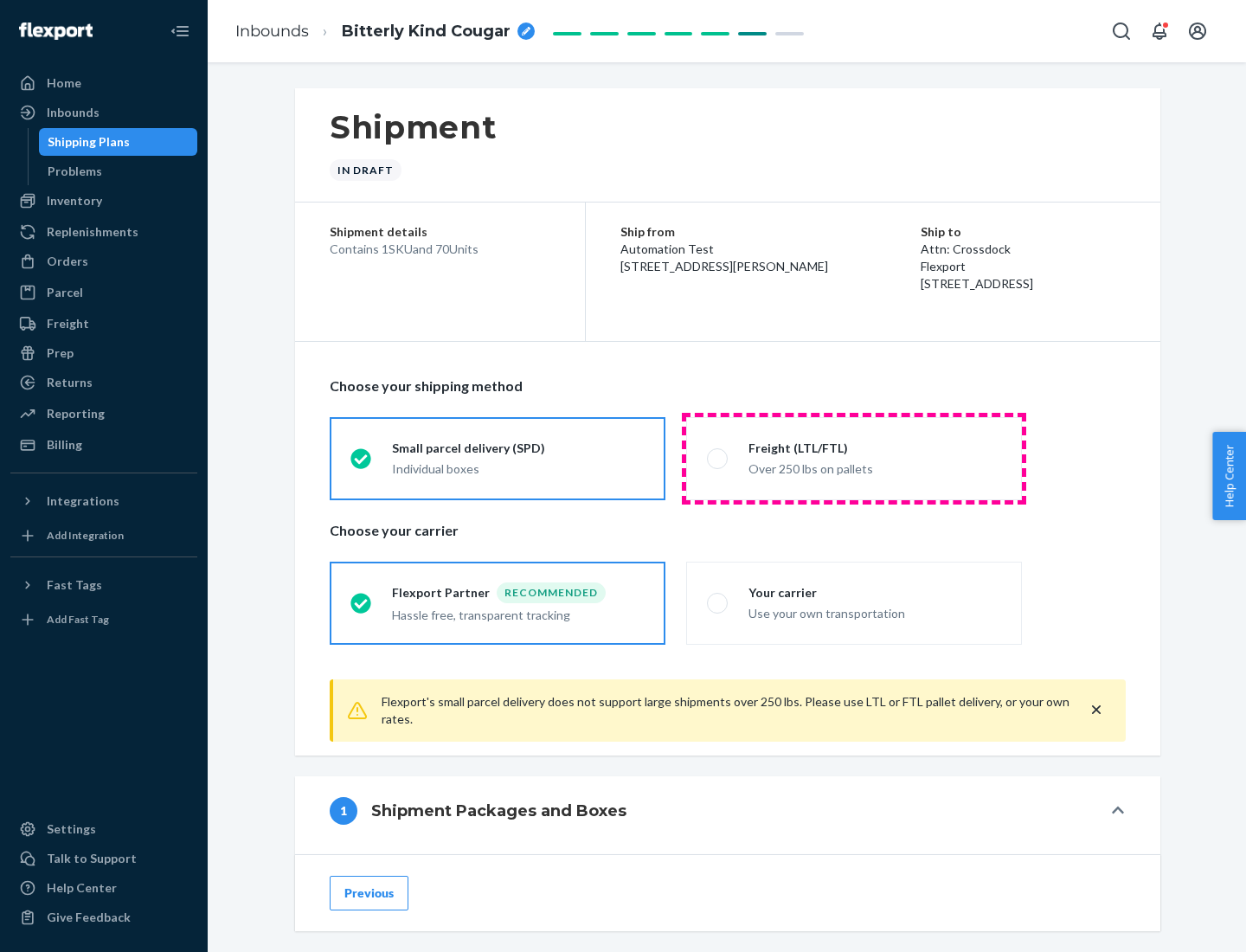
click at [854, 457] on div "Over 250 lbs on pallets" at bounding box center [875, 468] width 253 height 21
click at [718, 457] on input "Freight (LTL/FTL) Over 250 lbs on pallets" at bounding box center [712, 458] width 12 height 12
radio input "true"
radio input "false"
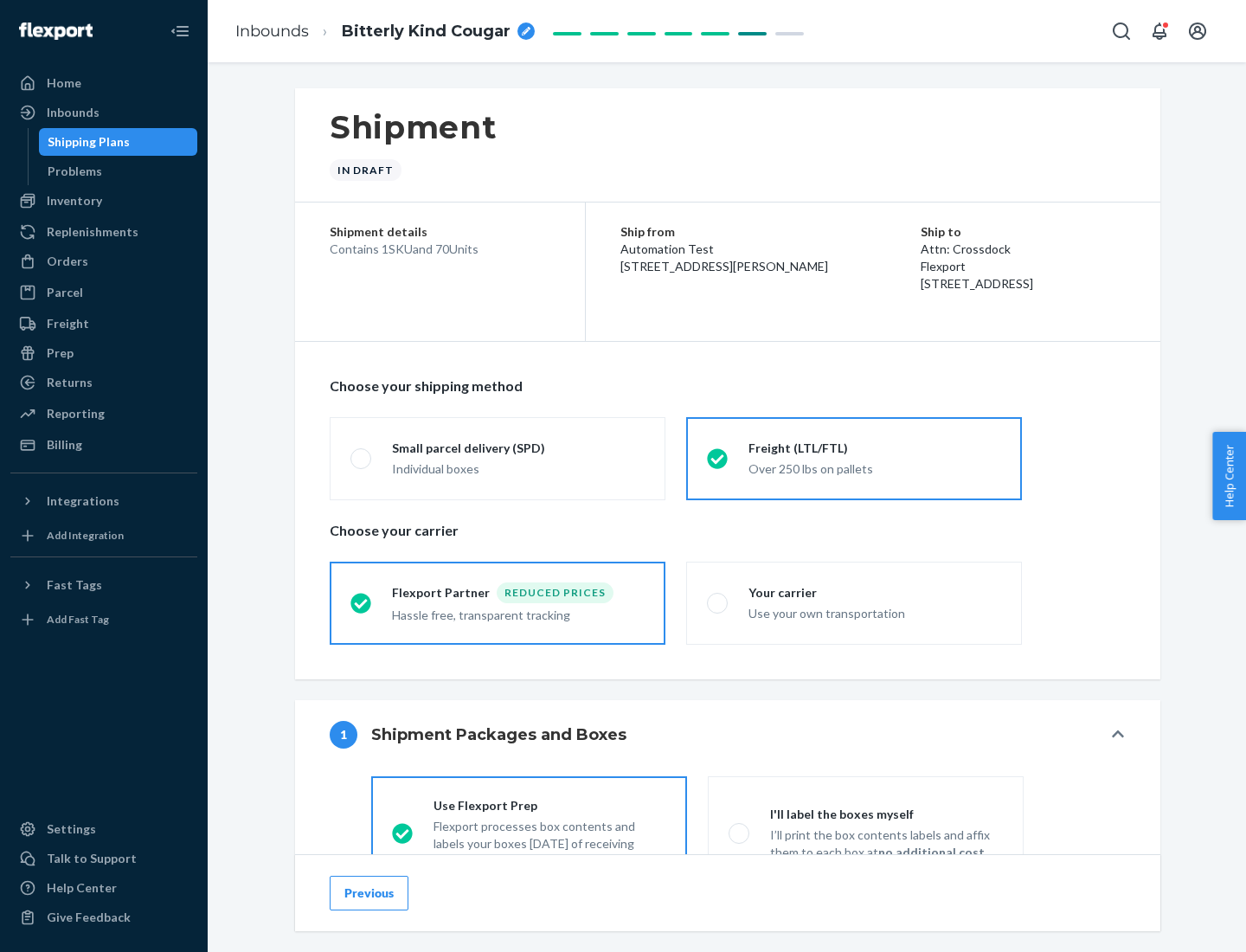
scroll to position [96, 0]
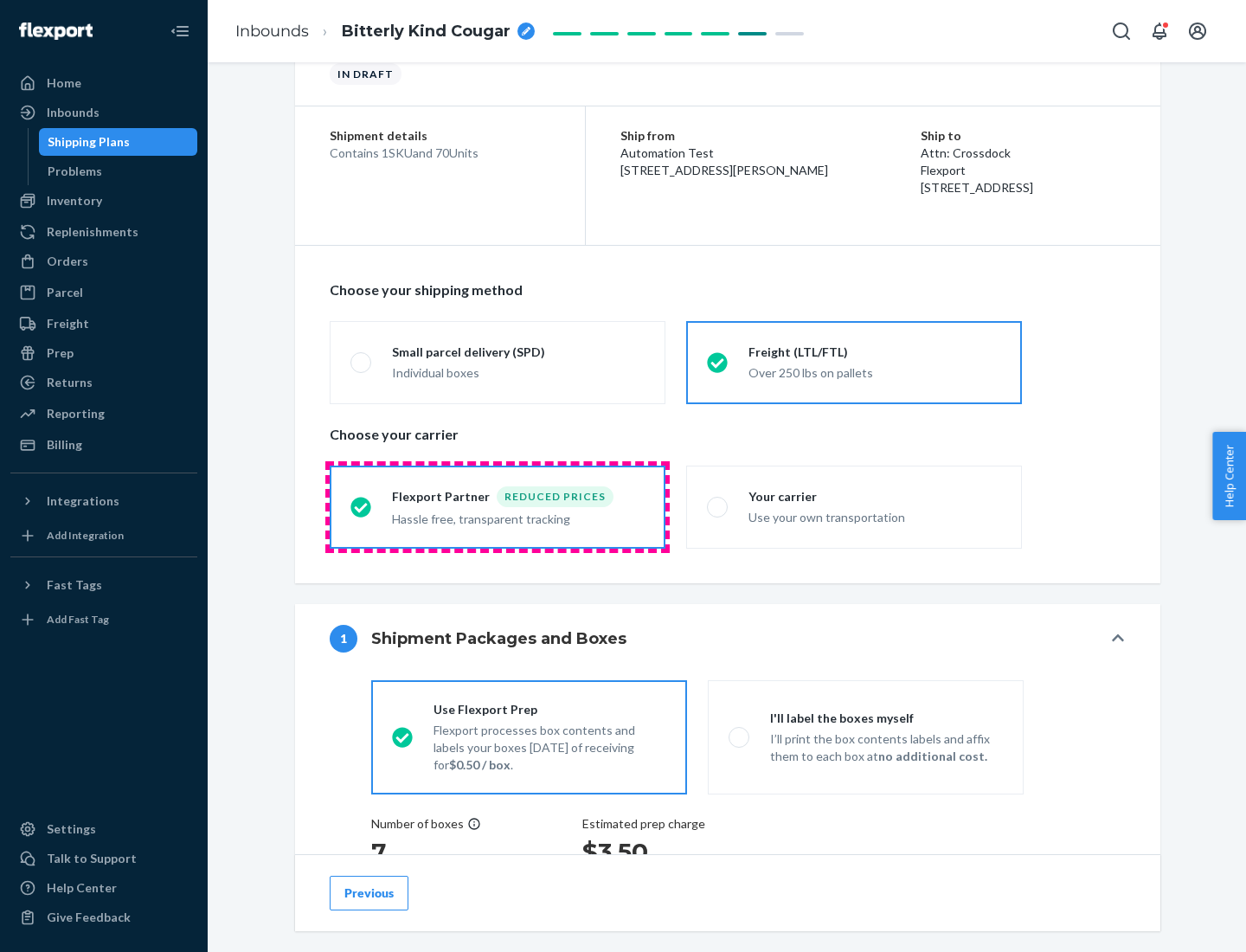
click at [497, 507] on div "Hassle free, transparent tracking" at bounding box center [519, 518] width 253 height 21
click at [361, 506] on input "Flexport Partner Reduced prices Hassle free, transparent tracking" at bounding box center [357, 507] width 12 height 12
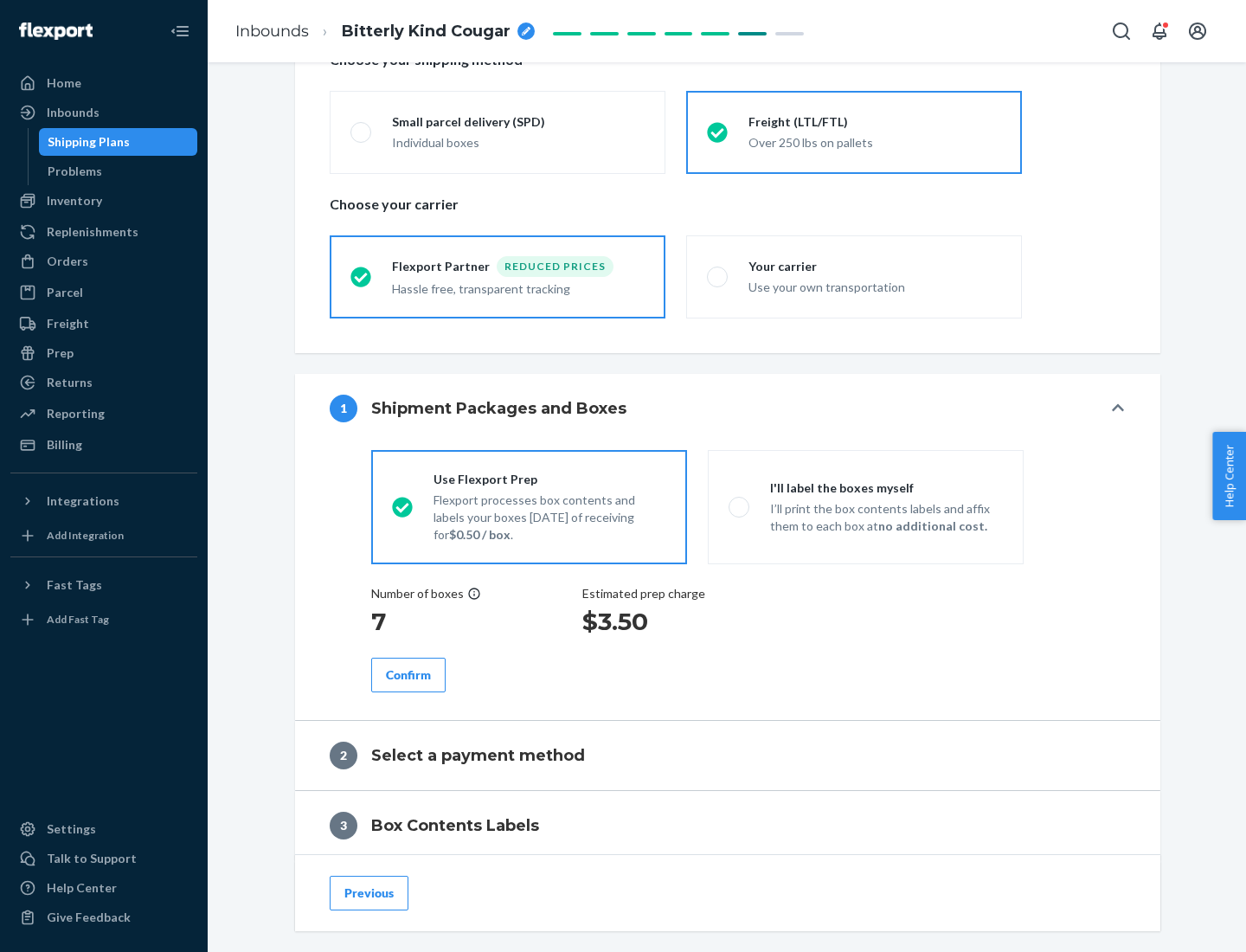
click at [865, 506] on p "I’ll print the box contents labels and affix them to each box at no additional …" at bounding box center [886, 518] width 233 height 35
click at [740, 506] on input "I'll label the boxes myself I’ll print the box contents labels and affix them t…" at bounding box center [734, 507] width 12 height 12
radio input "true"
radio input "false"
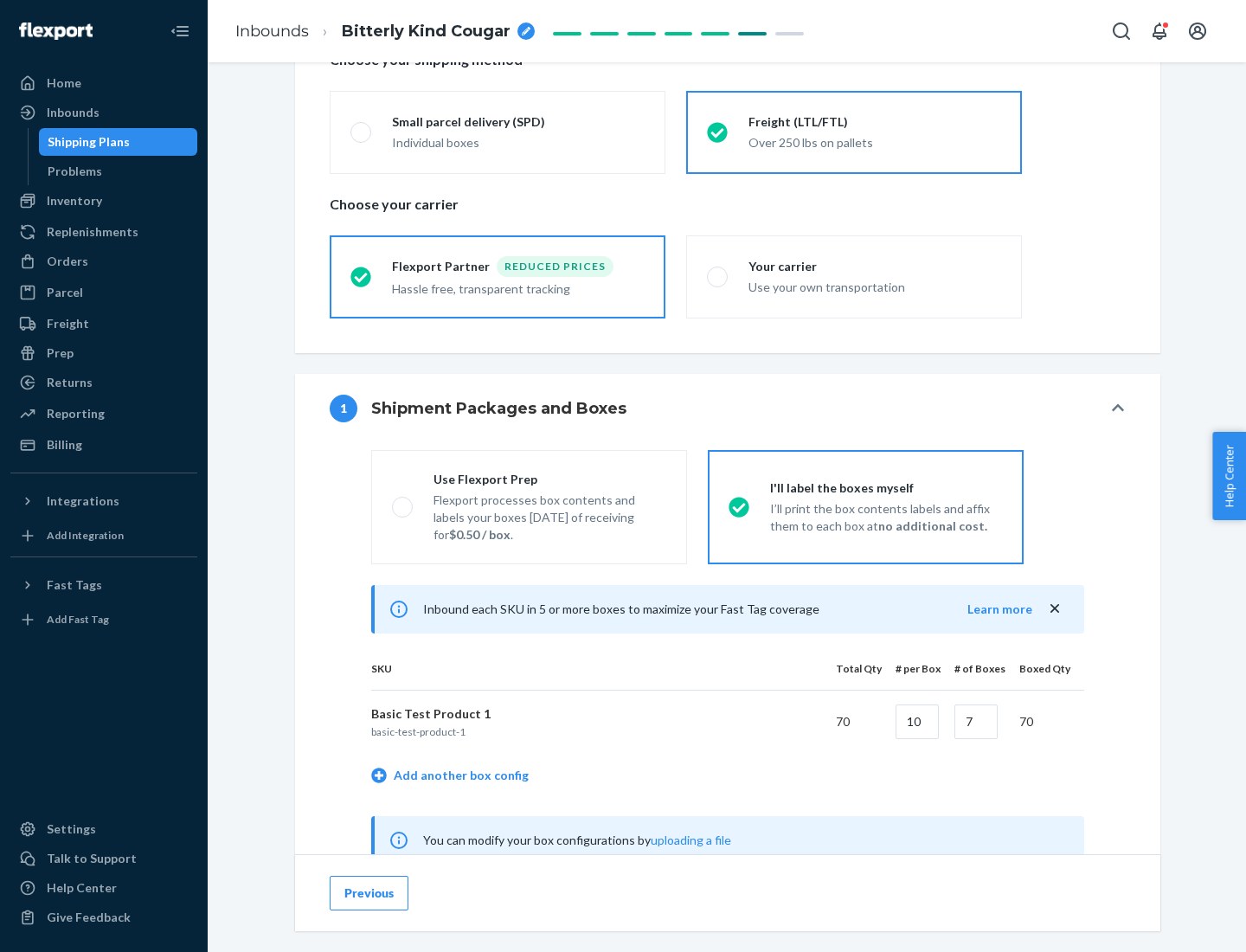
scroll to position [541, 0]
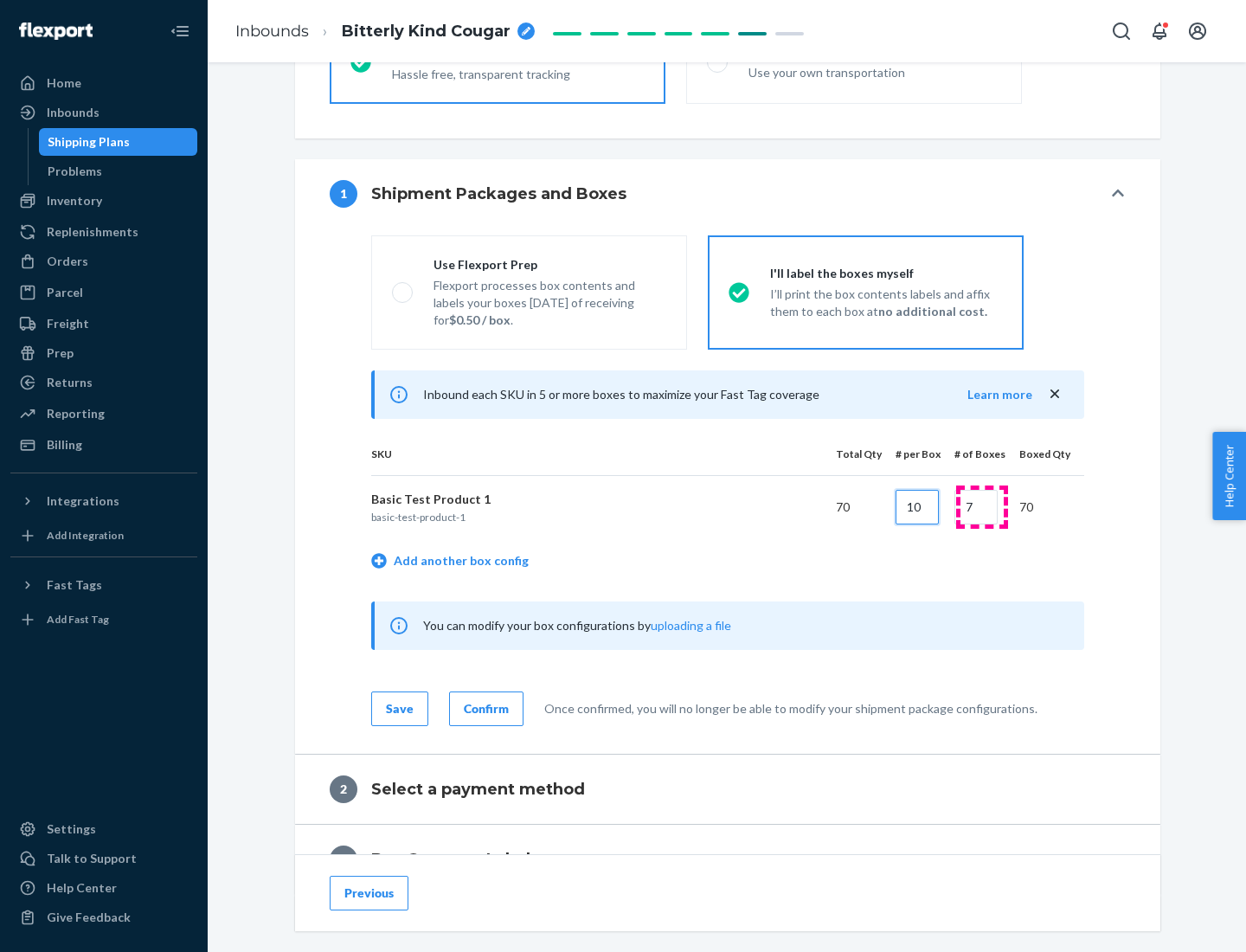
type input "10"
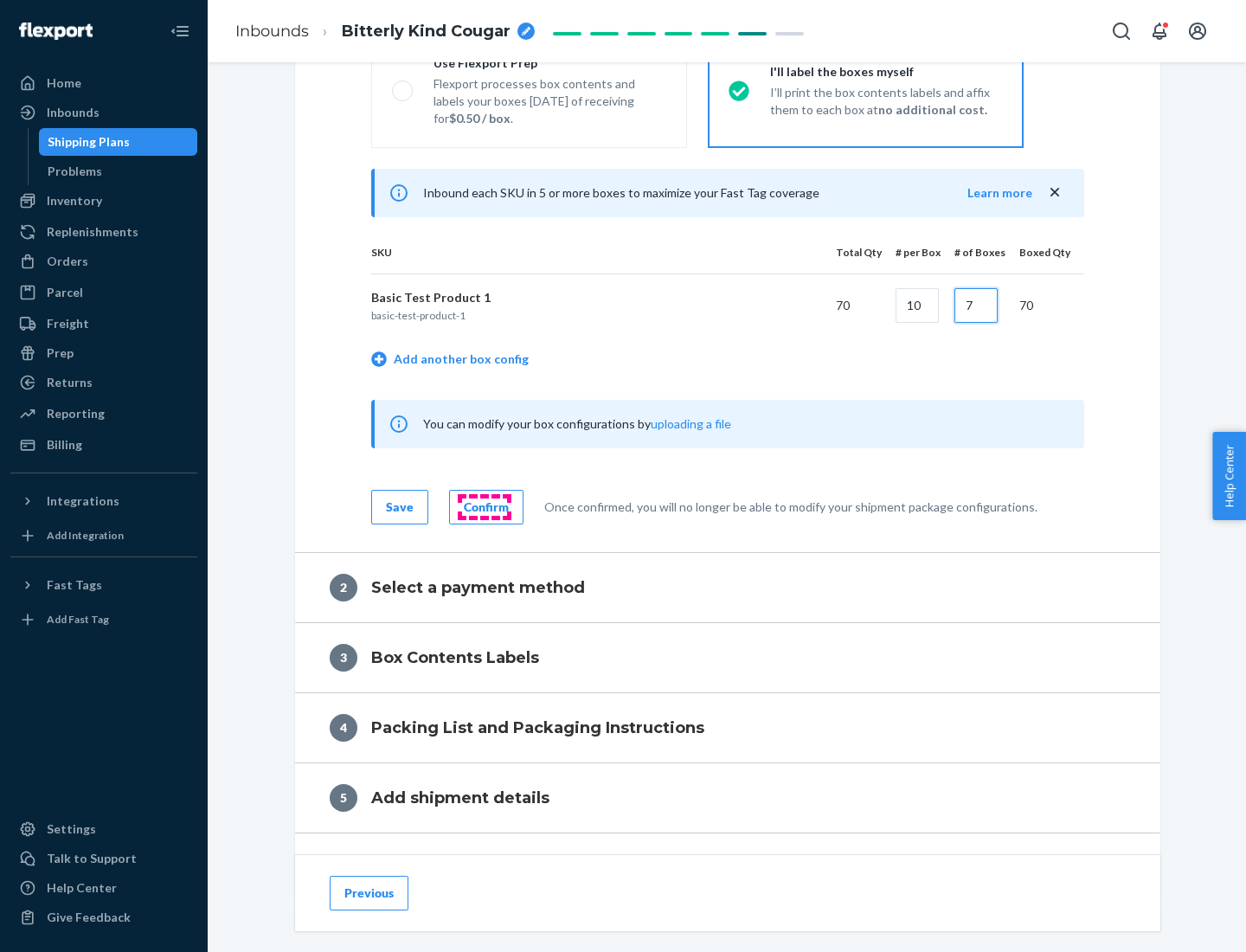
type input "7"
click at [484, 506] on div "Confirm" at bounding box center [486, 507] width 45 height 17
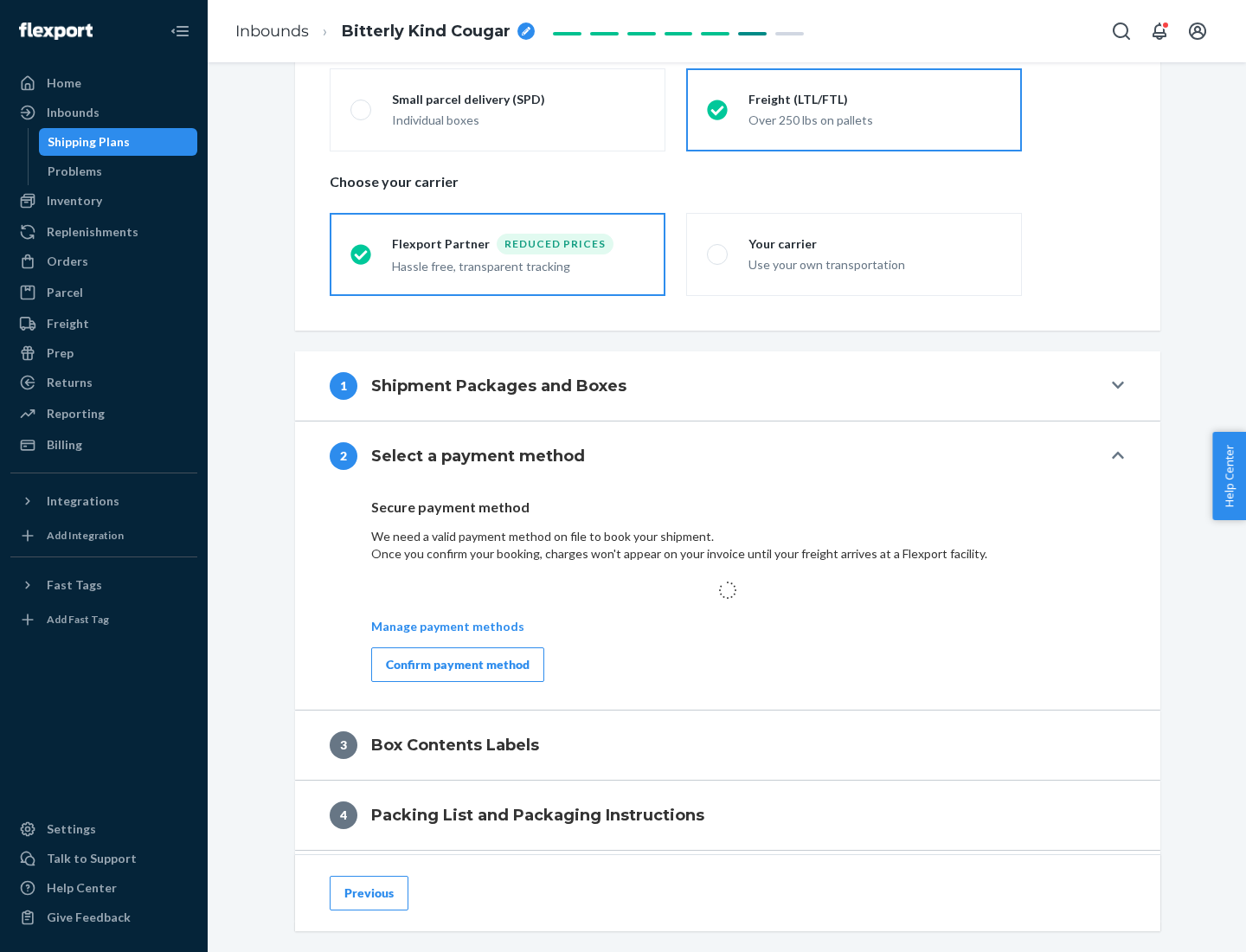
scroll to position [506, 0]
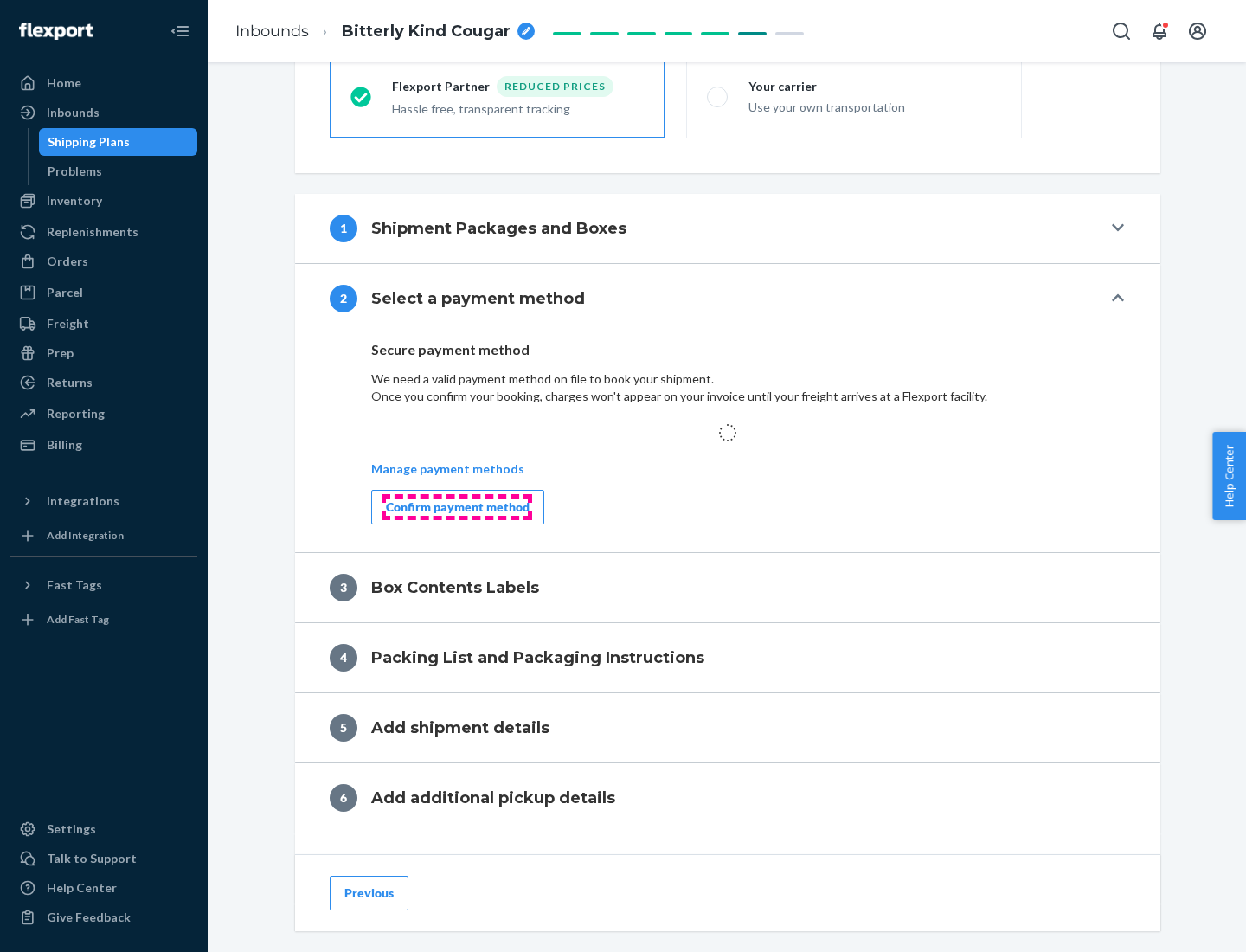
click at [456, 506] on div "Confirm payment method" at bounding box center [458, 507] width 144 height 17
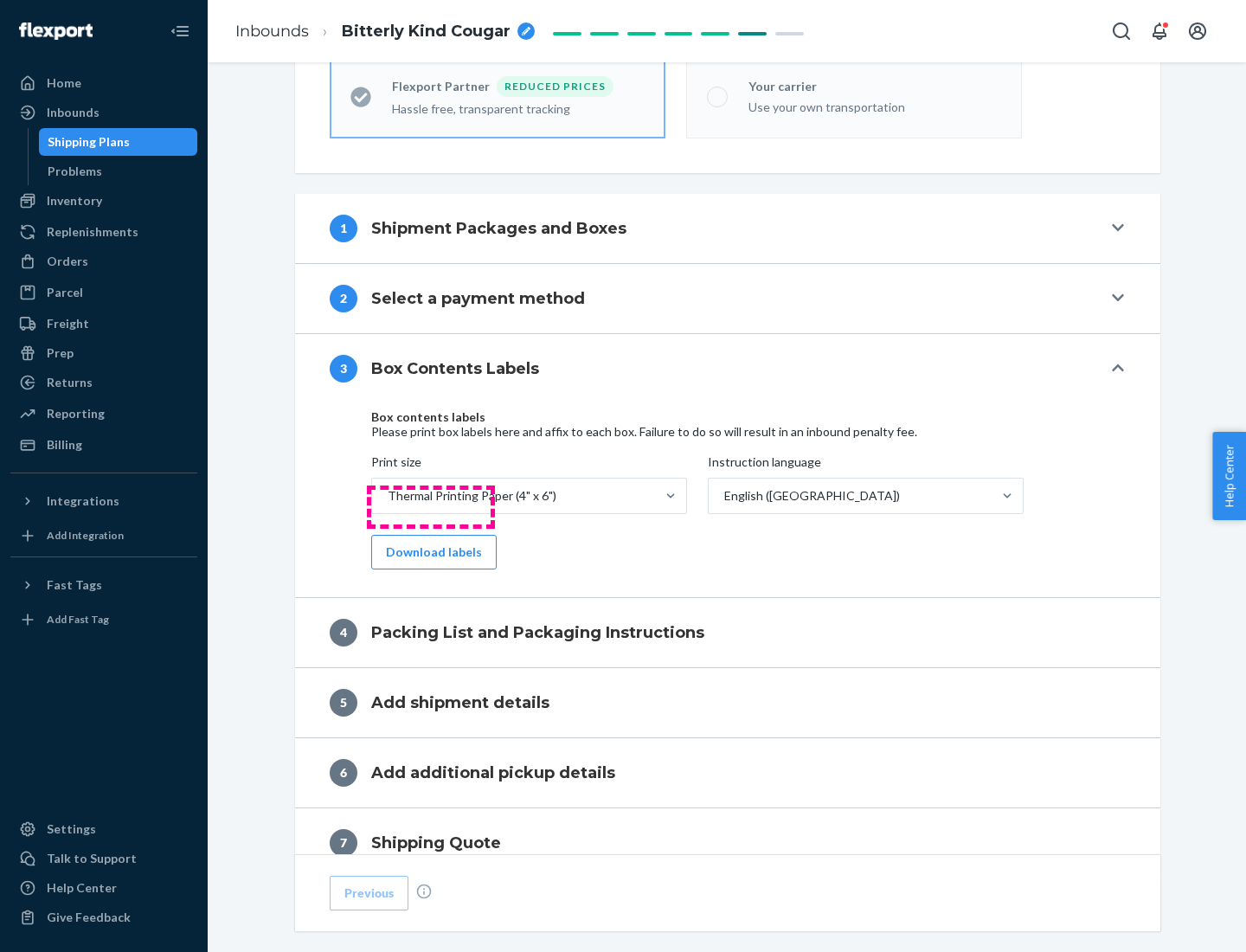
scroll to position [551, 0]
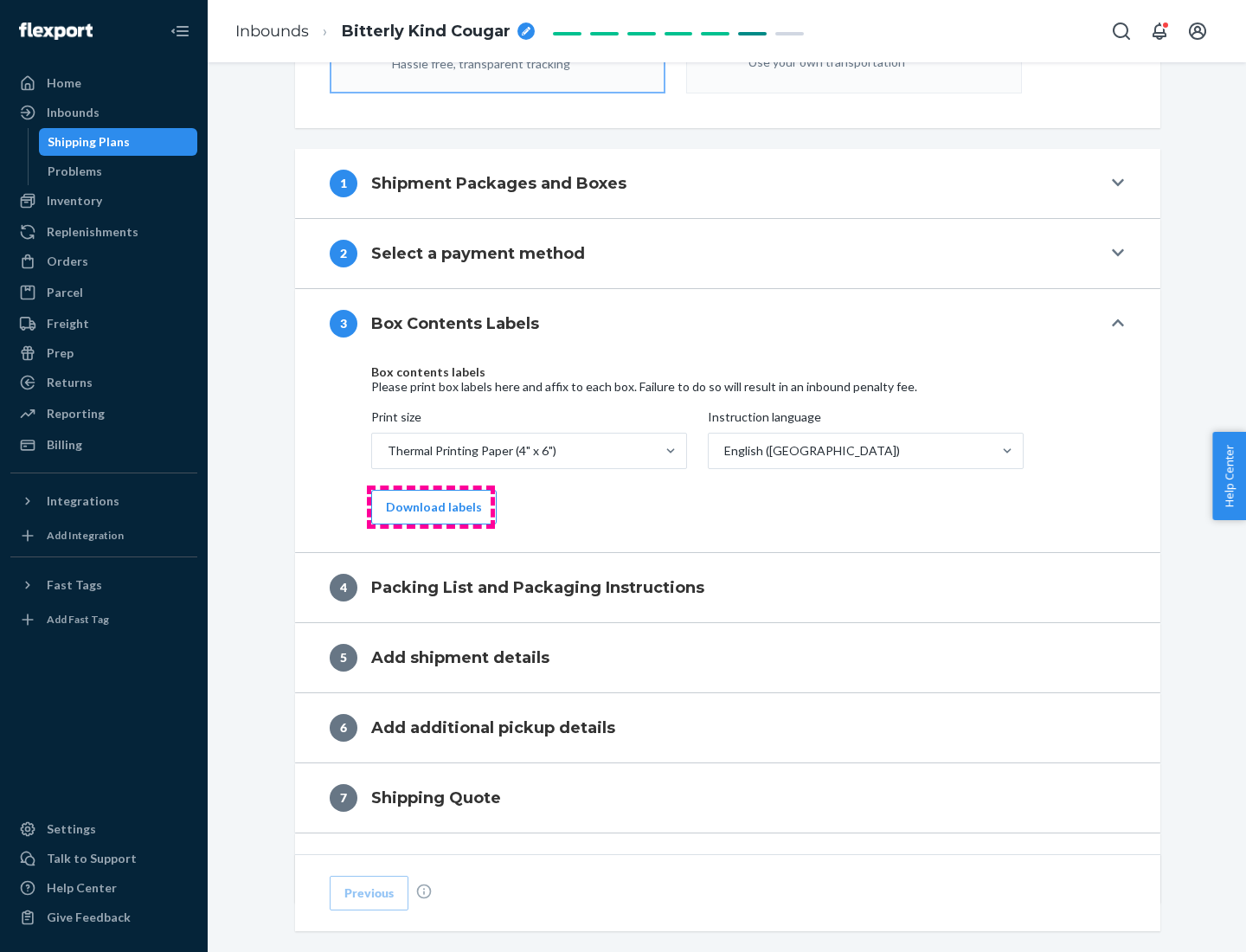
click at [430, 507] on button "Download labels" at bounding box center [433, 507] width 126 height 35
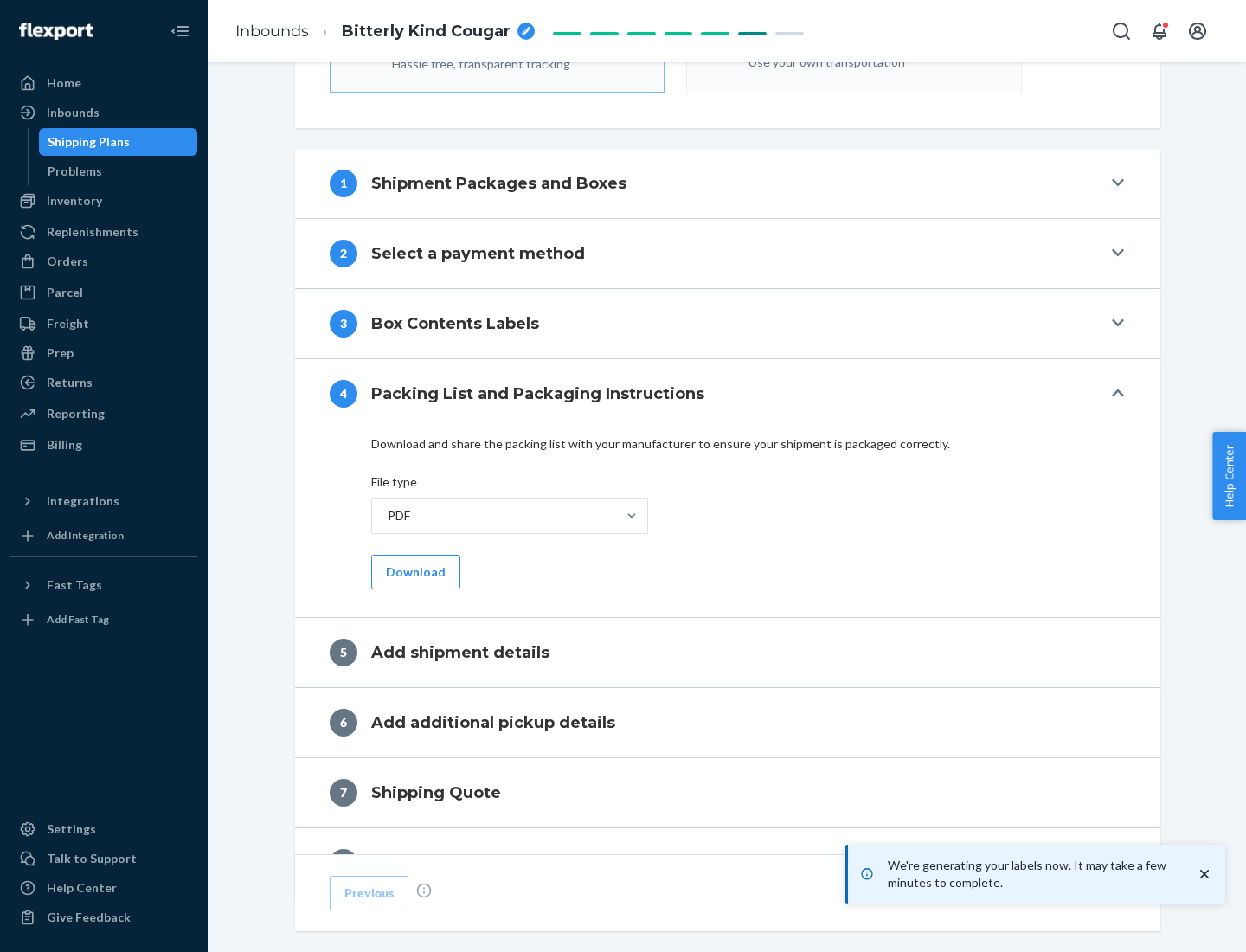
scroll to position [616, 0]
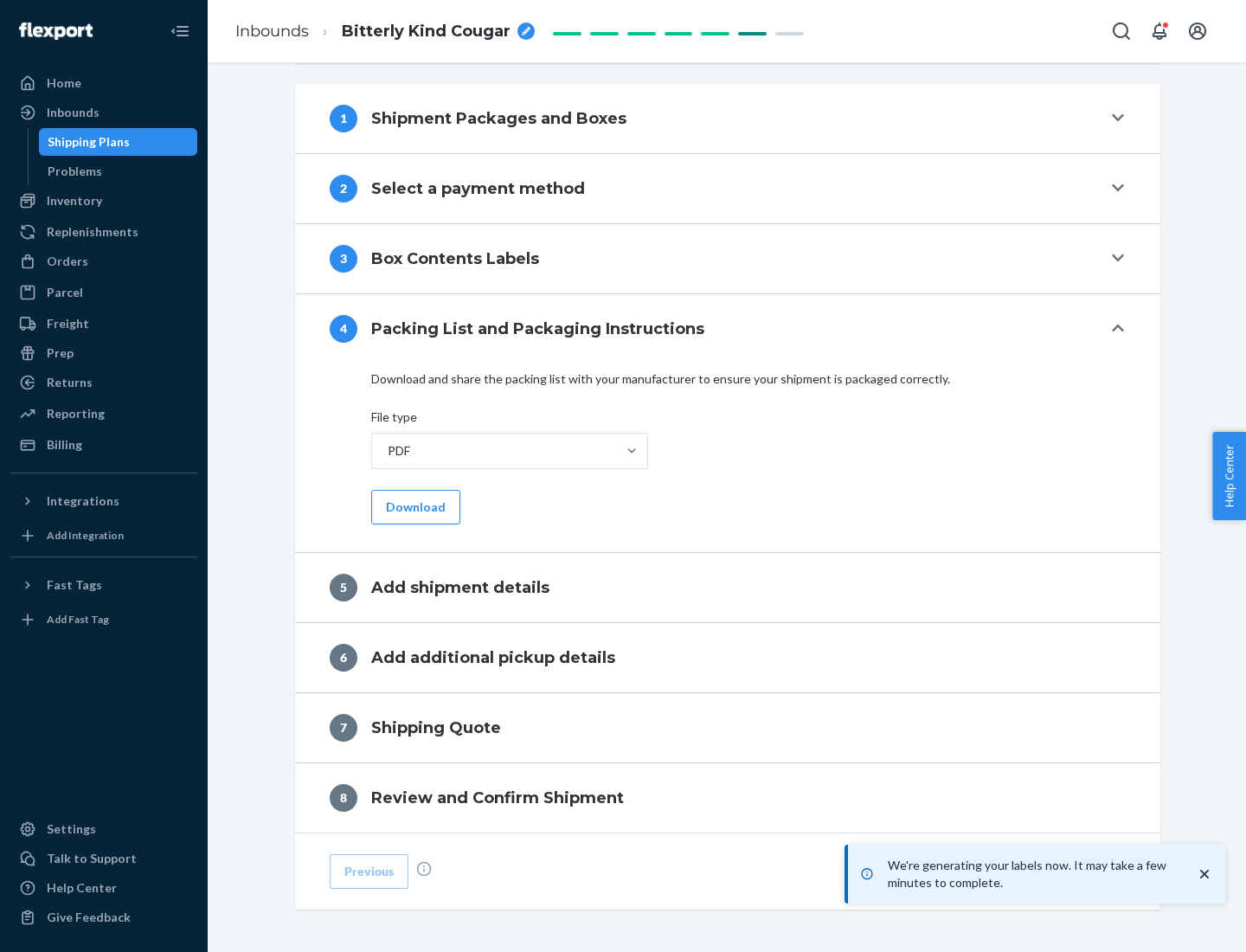
click at [413, 506] on button "Download" at bounding box center [415, 507] width 89 height 35
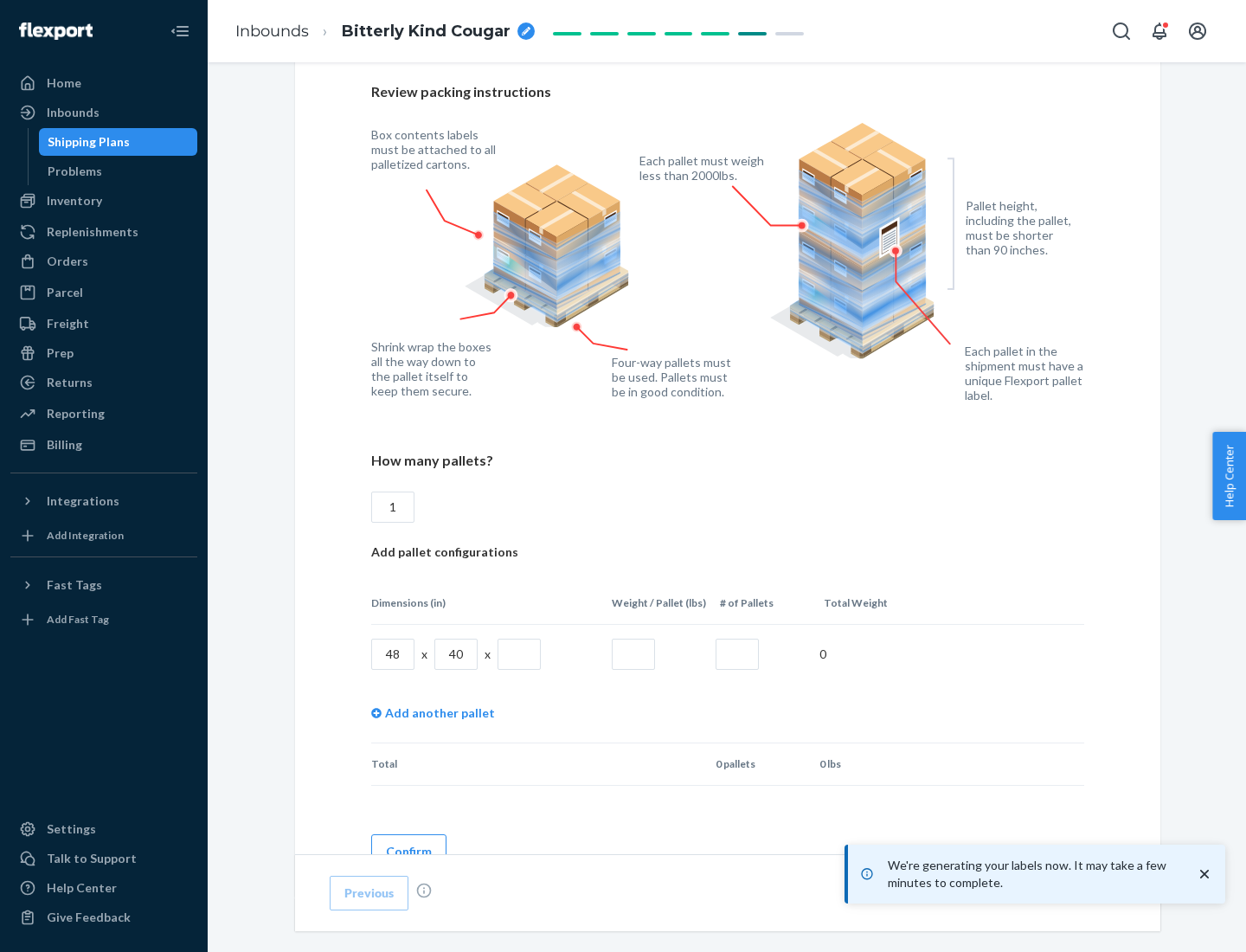
scroll to position [1258, 0]
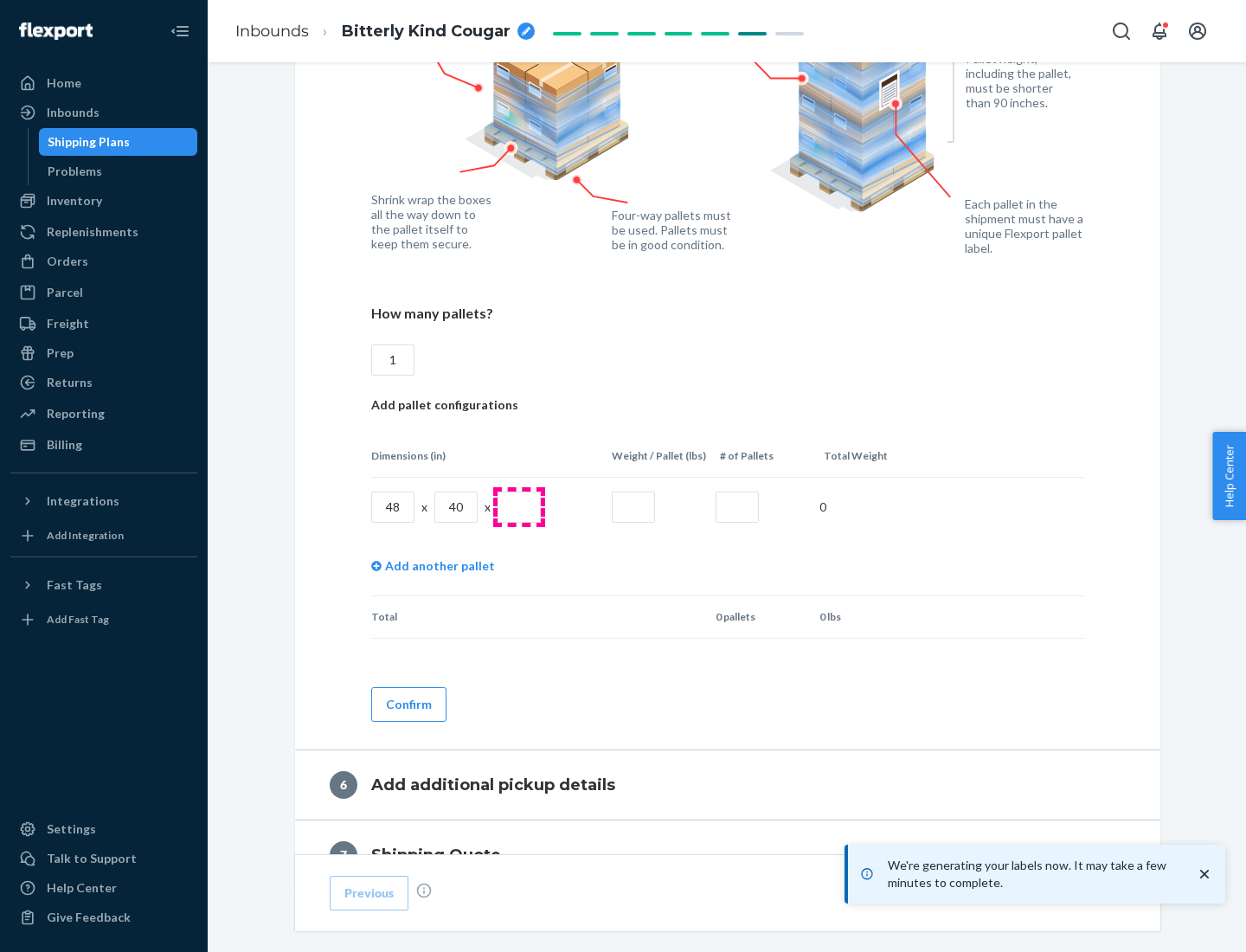
type input "1"
type input "40"
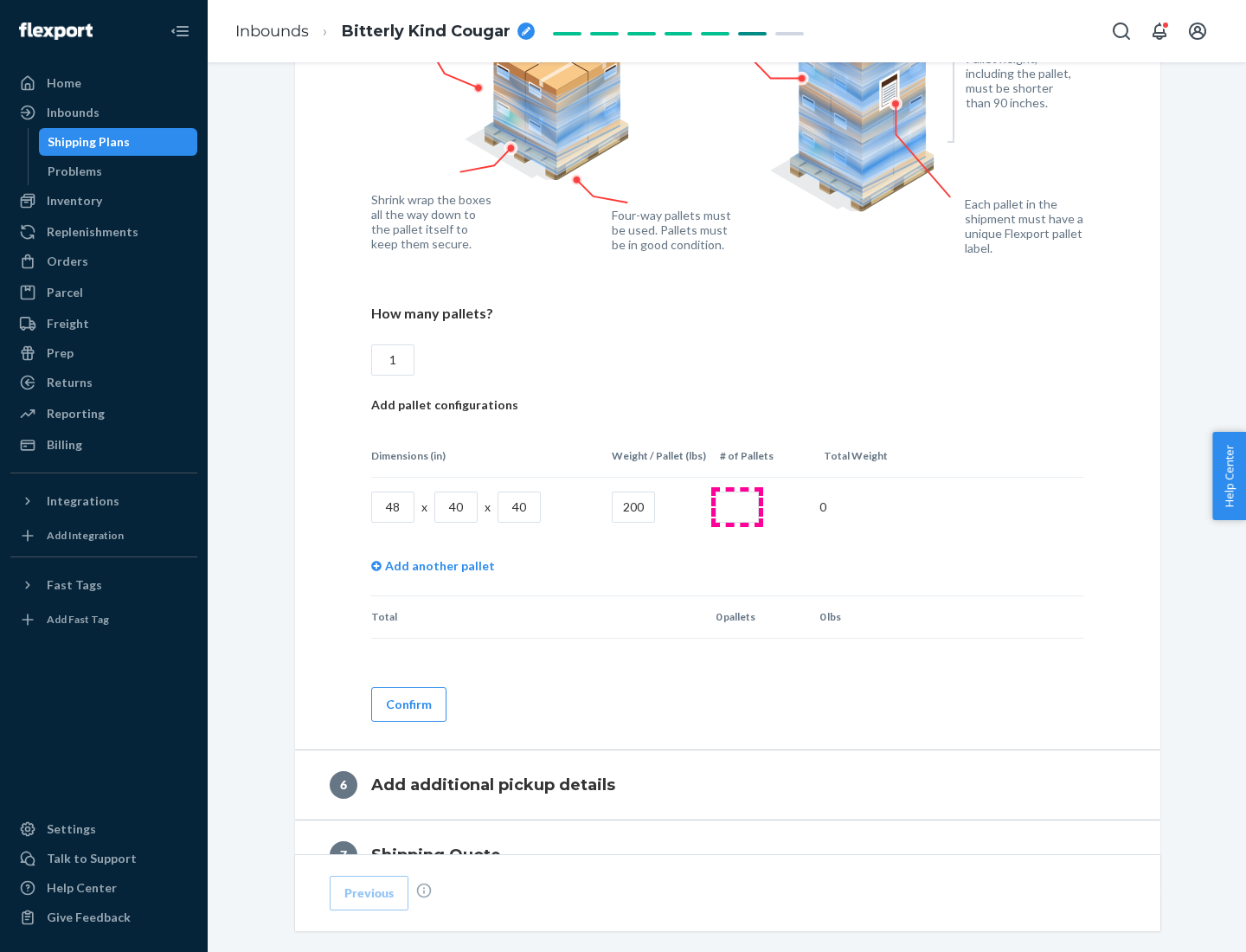
type input "200"
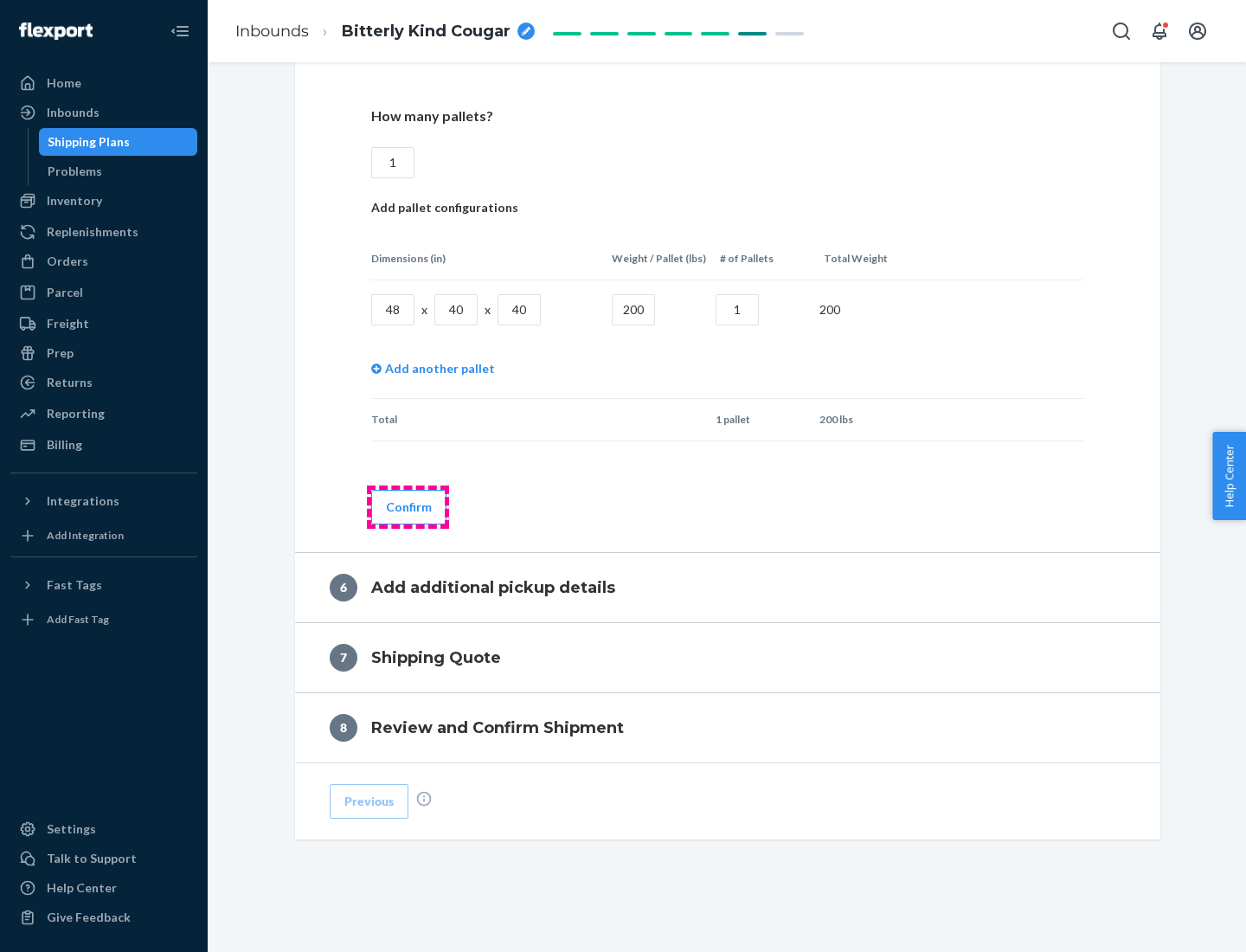
type input "1"
click at [407, 506] on button "Confirm" at bounding box center [408, 507] width 76 height 35
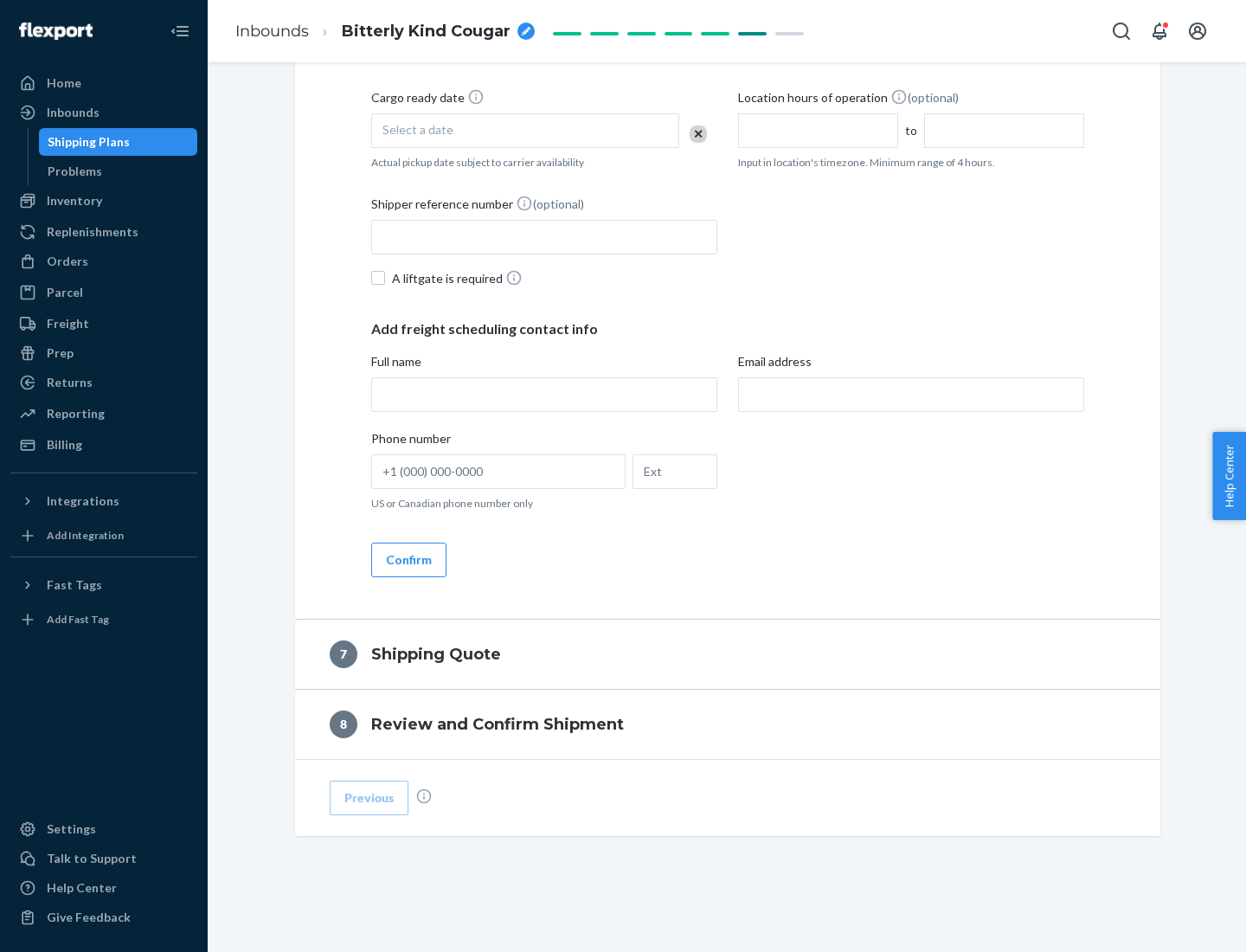
scroll to position [662, 0]
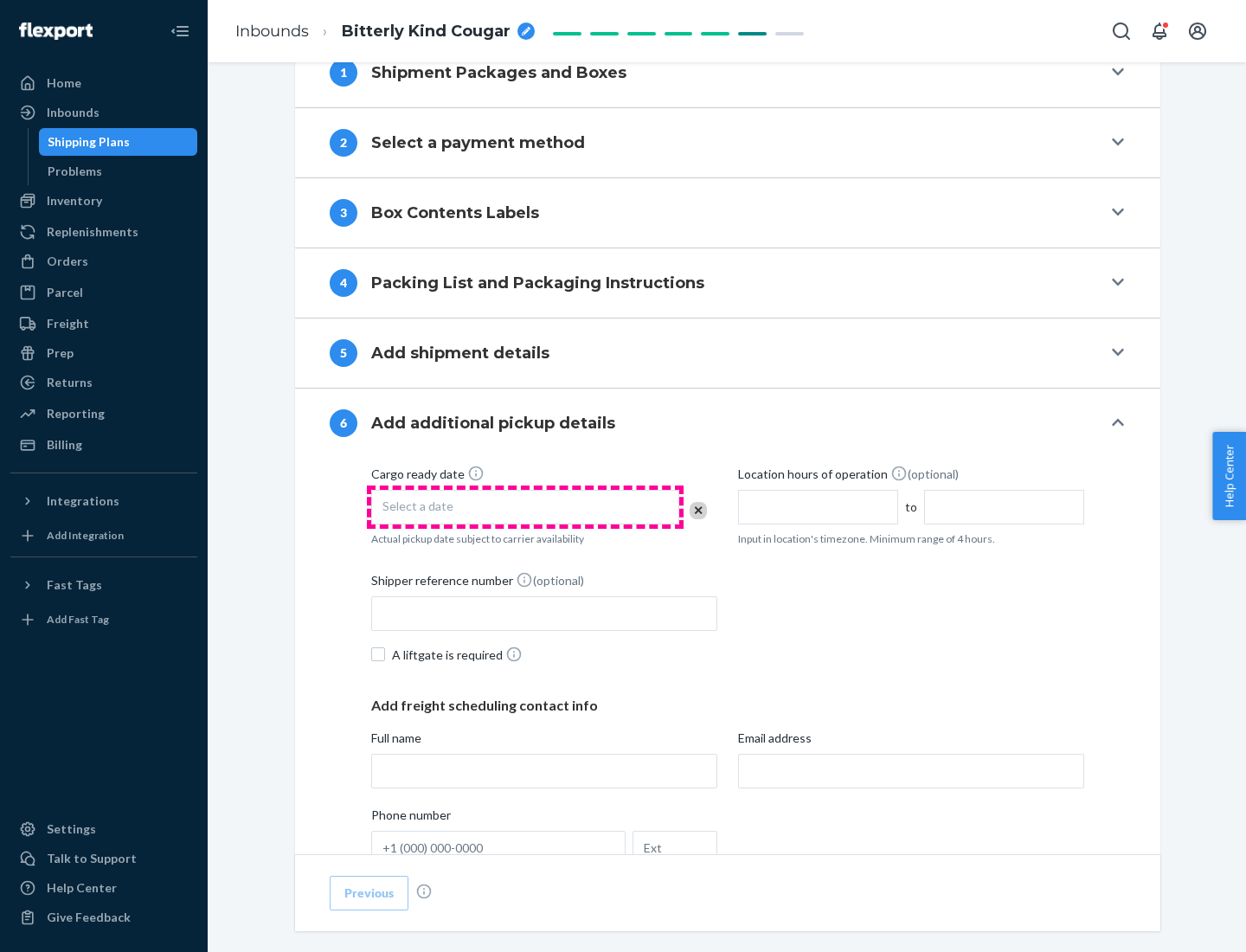
click at [525, 506] on div "Select a date" at bounding box center [524, 507] width 308 height 35
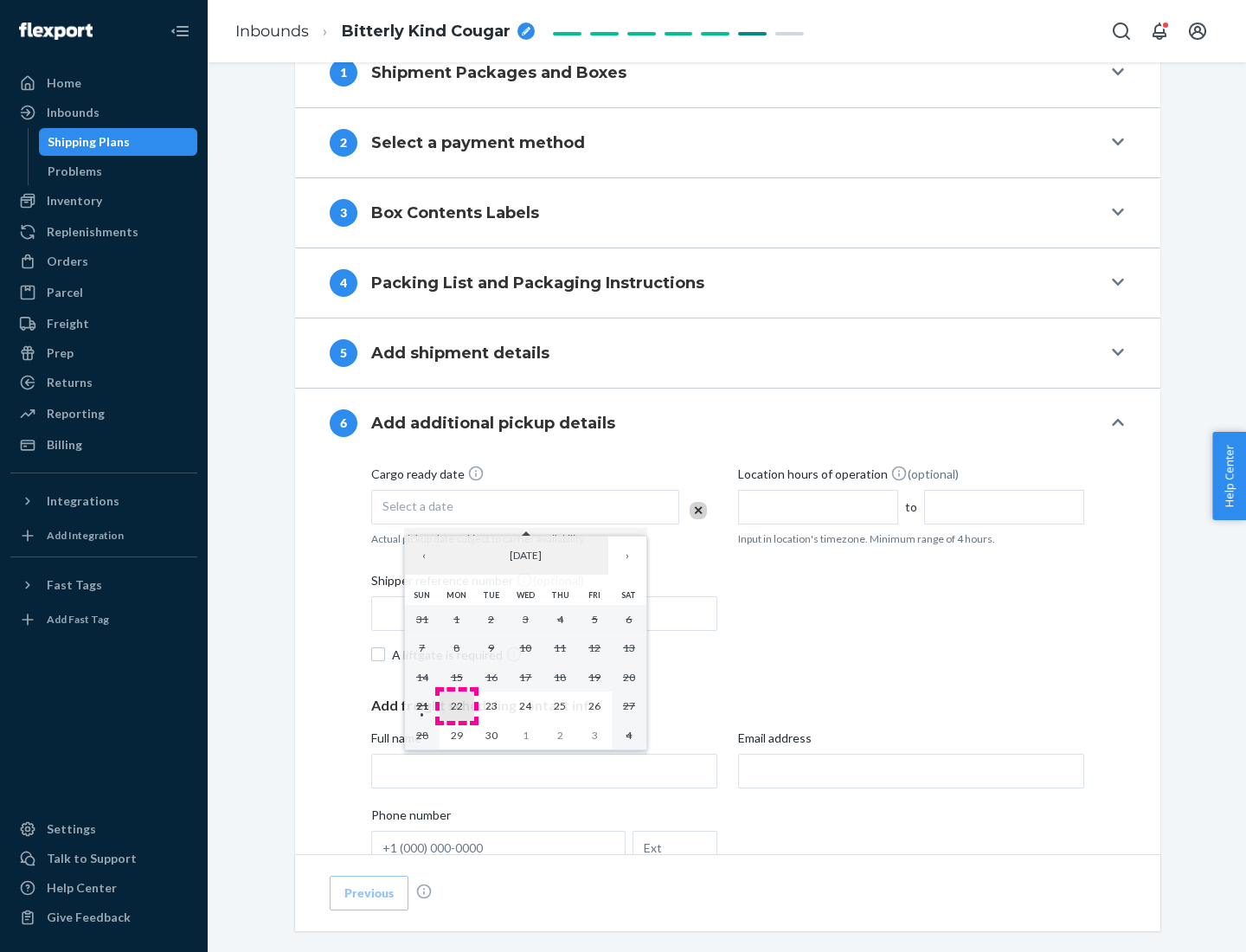
click at [456, 706] on abbr "22" at bounding box center [456, 706] width 12 height 13
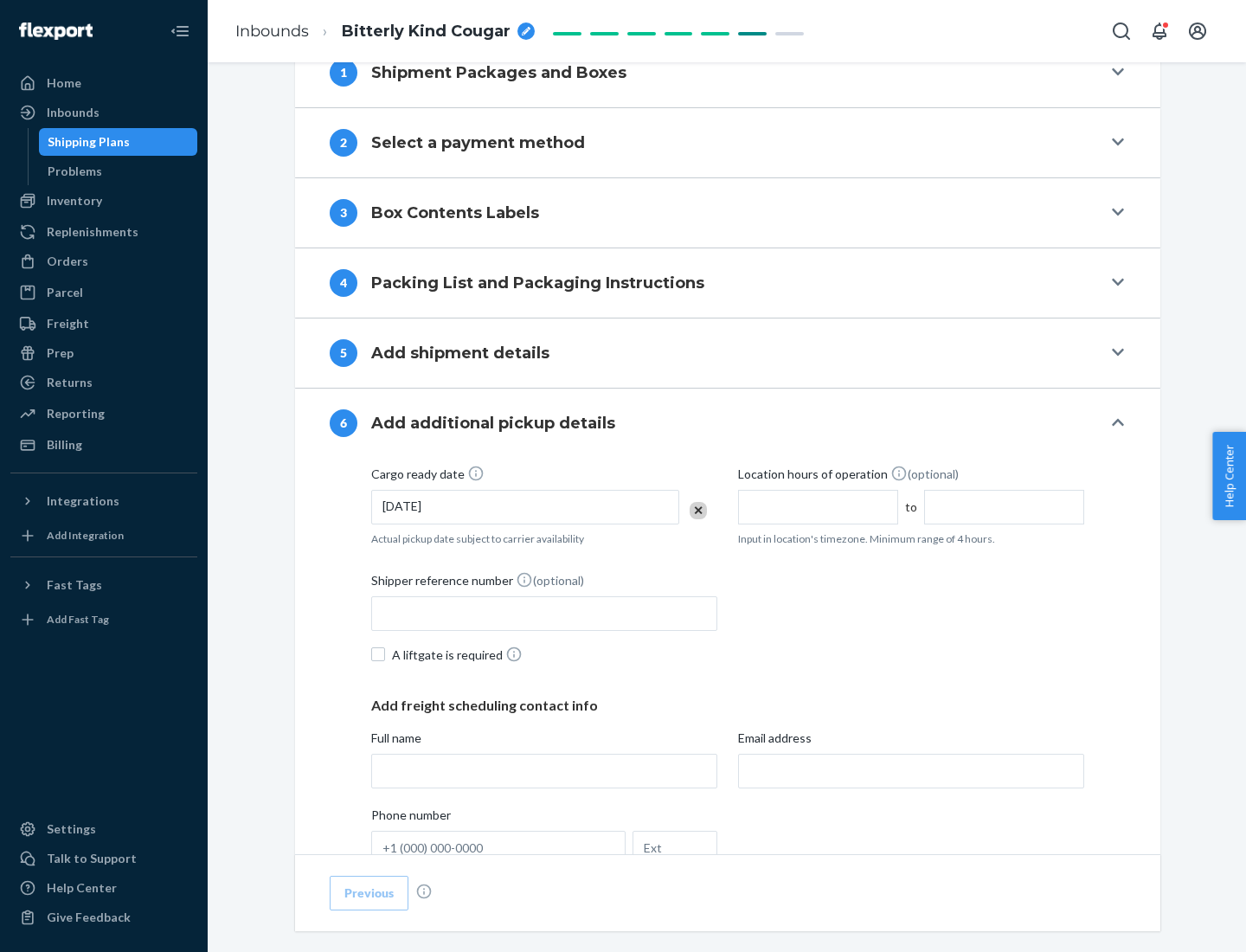
scroll to position [926, 0]
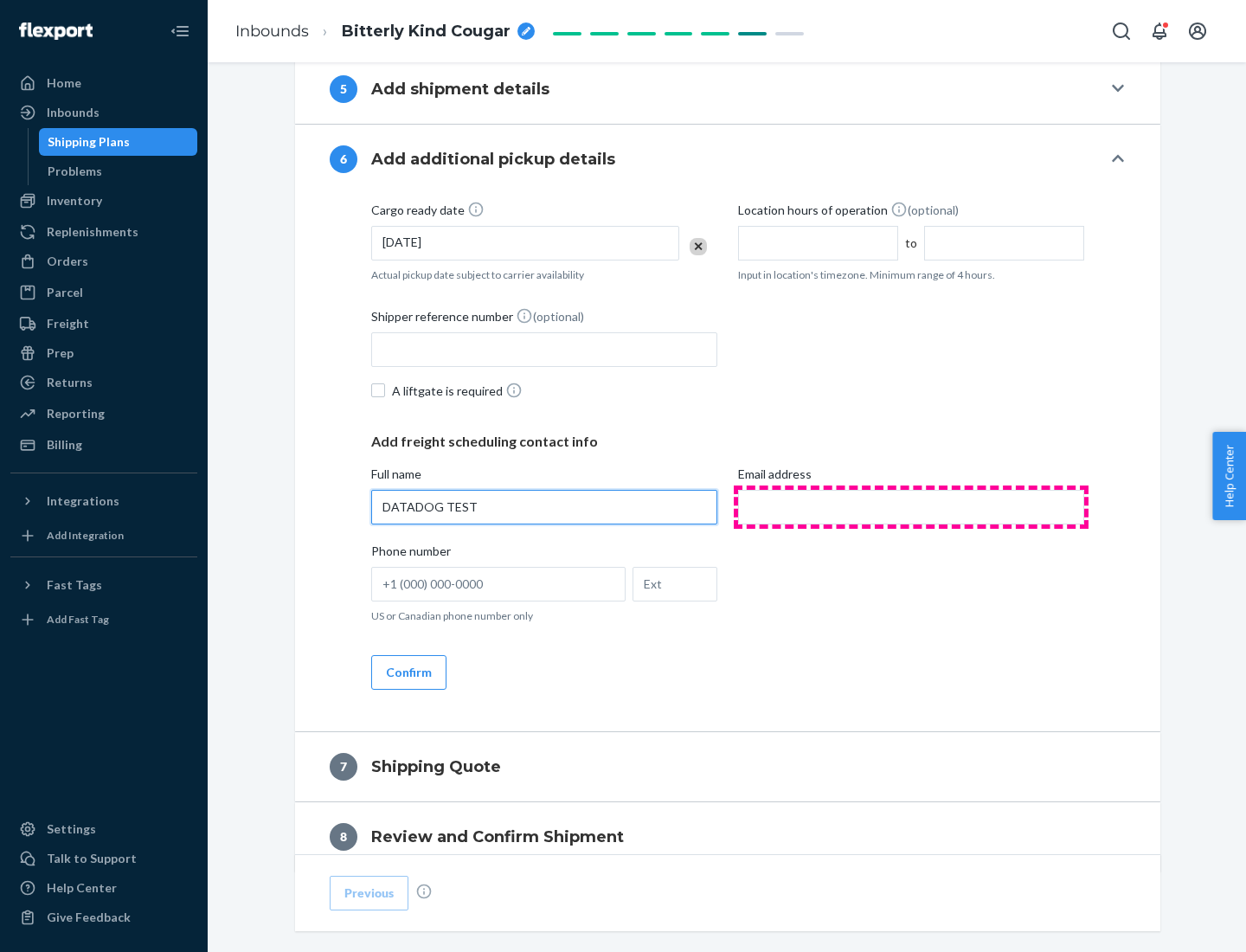
type input "DATADOG TEST"
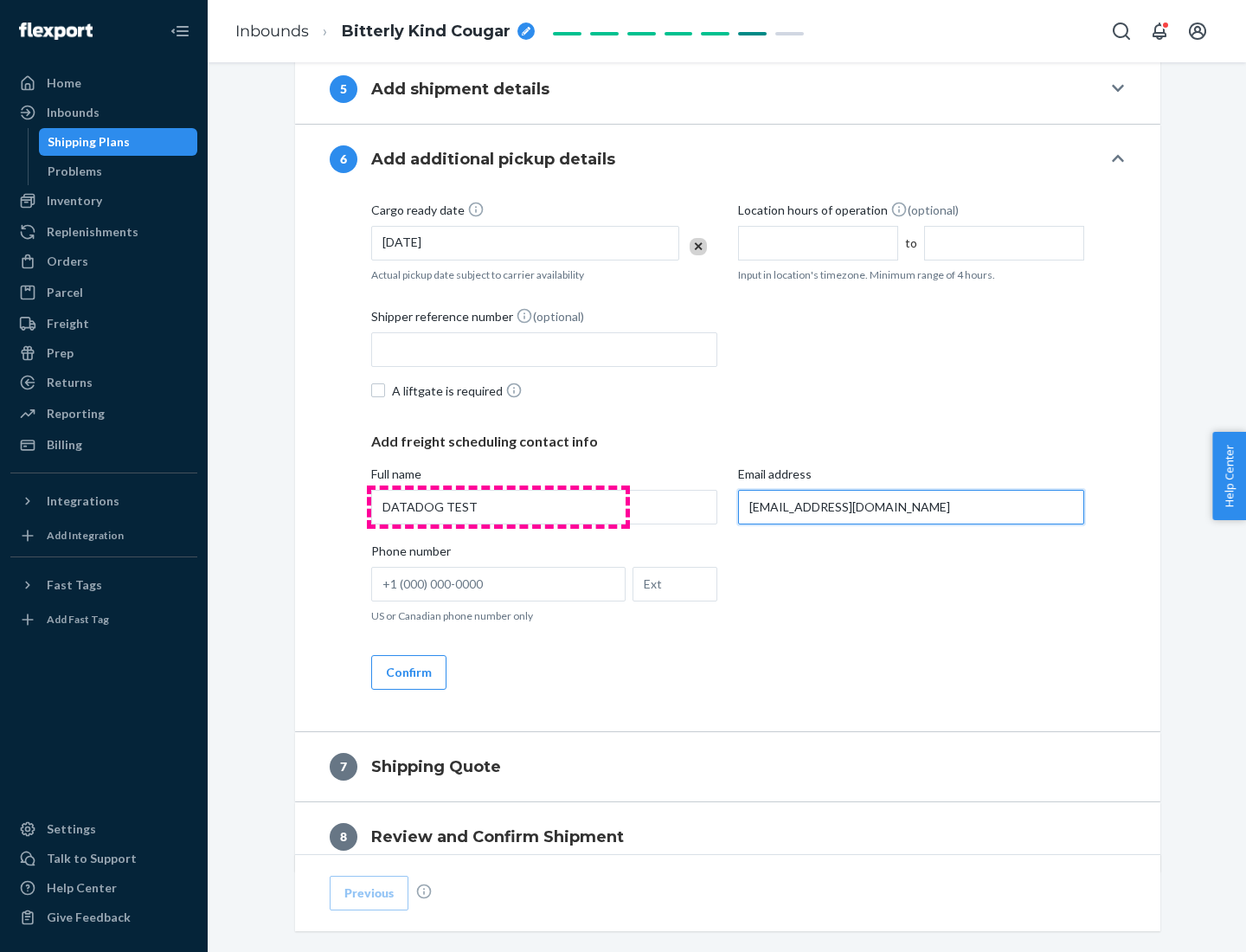
scroll to position [1003, 0]
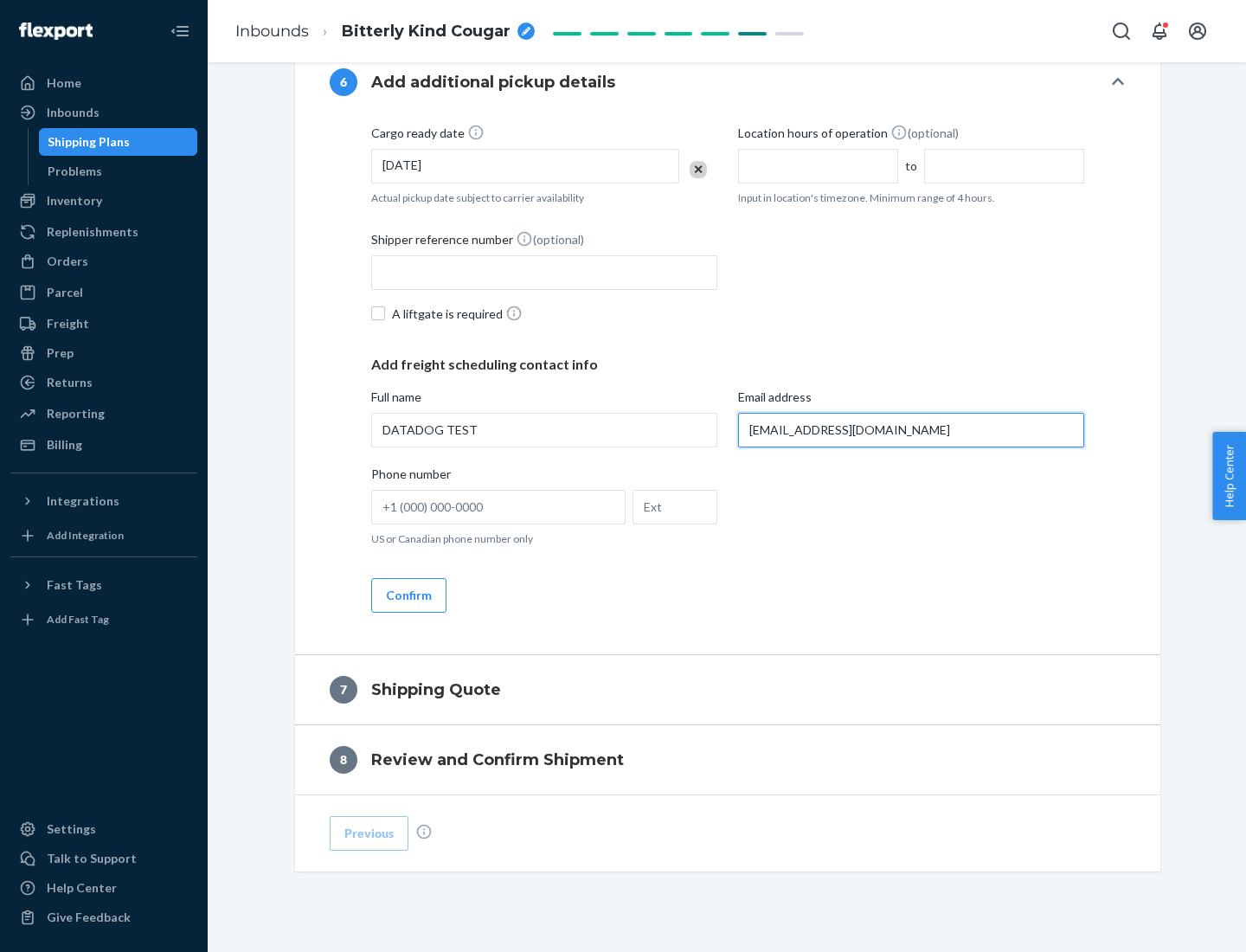
type input "[EMAIL_ADDRESS][DOMAIN_NAME]"
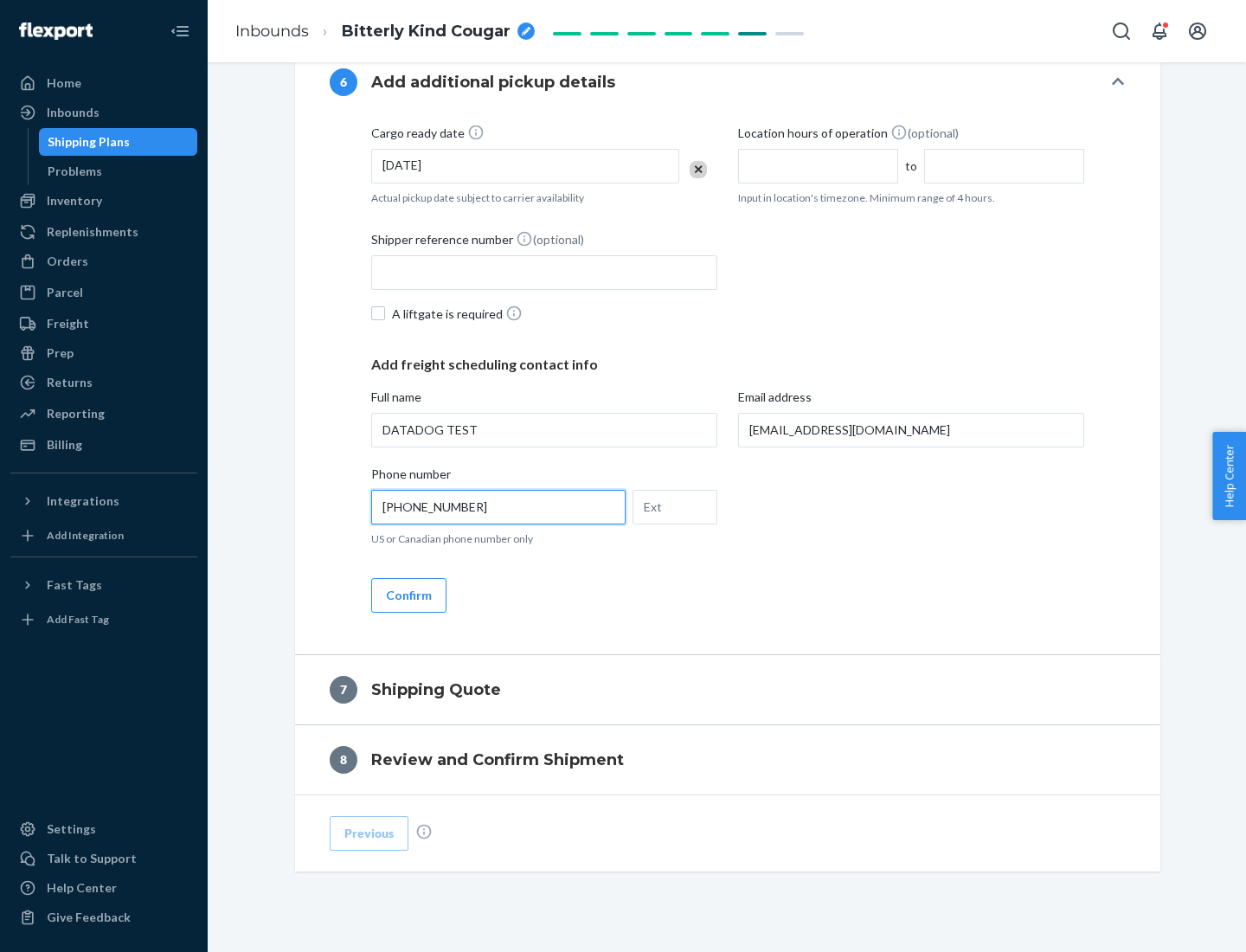
scroll to position [1038, 0]
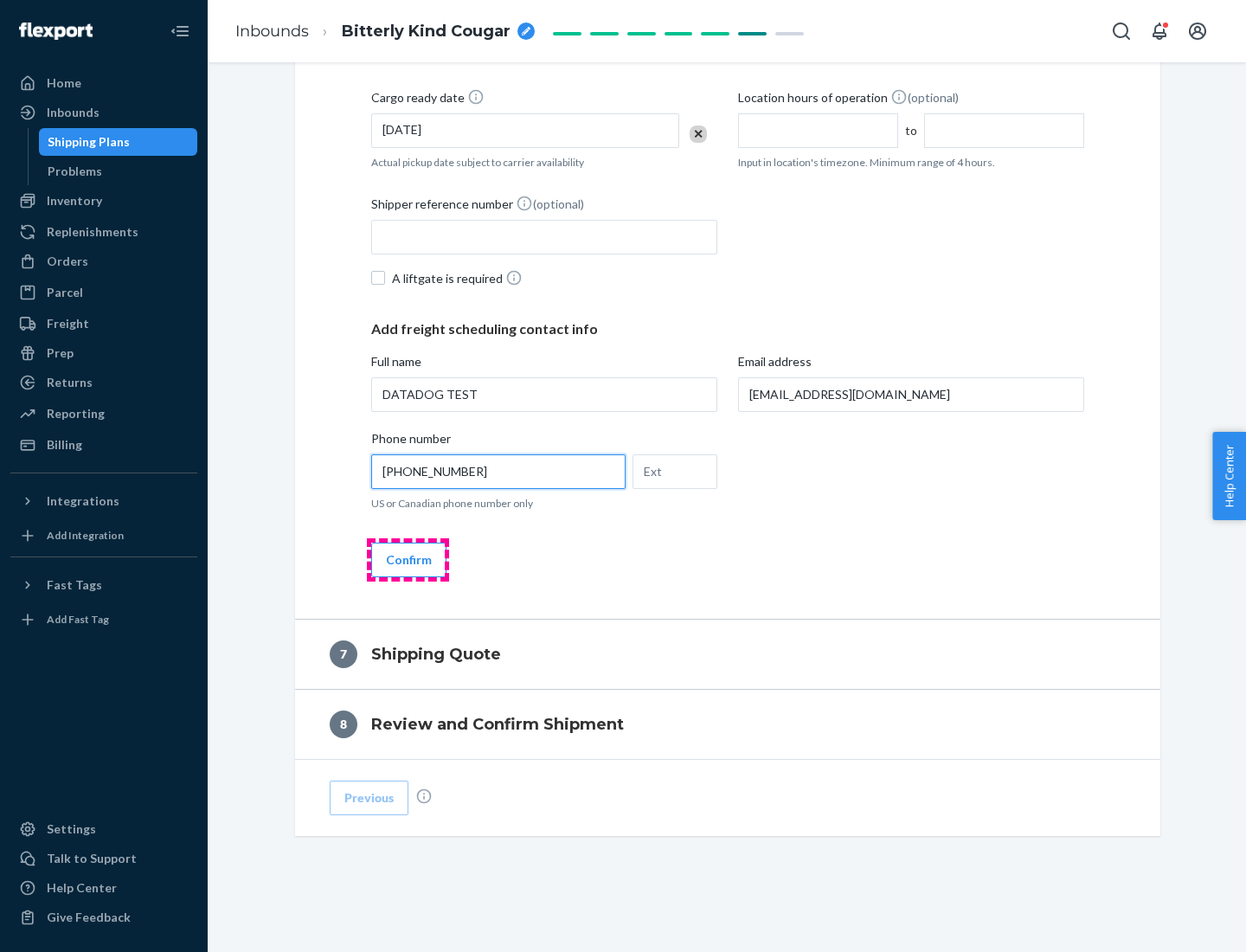
type input "[PHONE_NUMBER]"
click at [407, 559] on button "Confirm" at bounding box center [408, 560] width 76 height 35
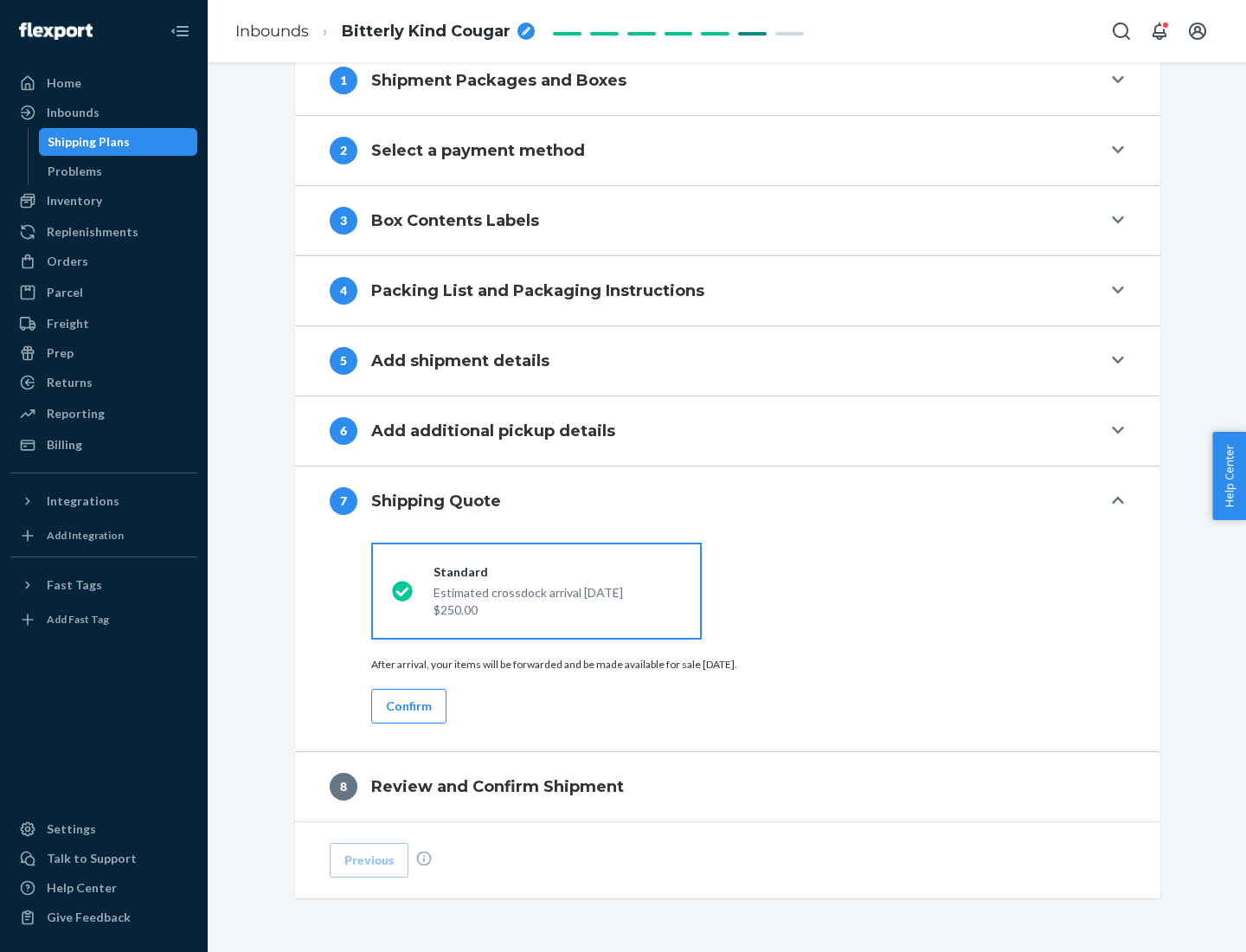
scroll to position [716, 0]
